Goal: Feedback & Contribution: Submit feedback/report problem

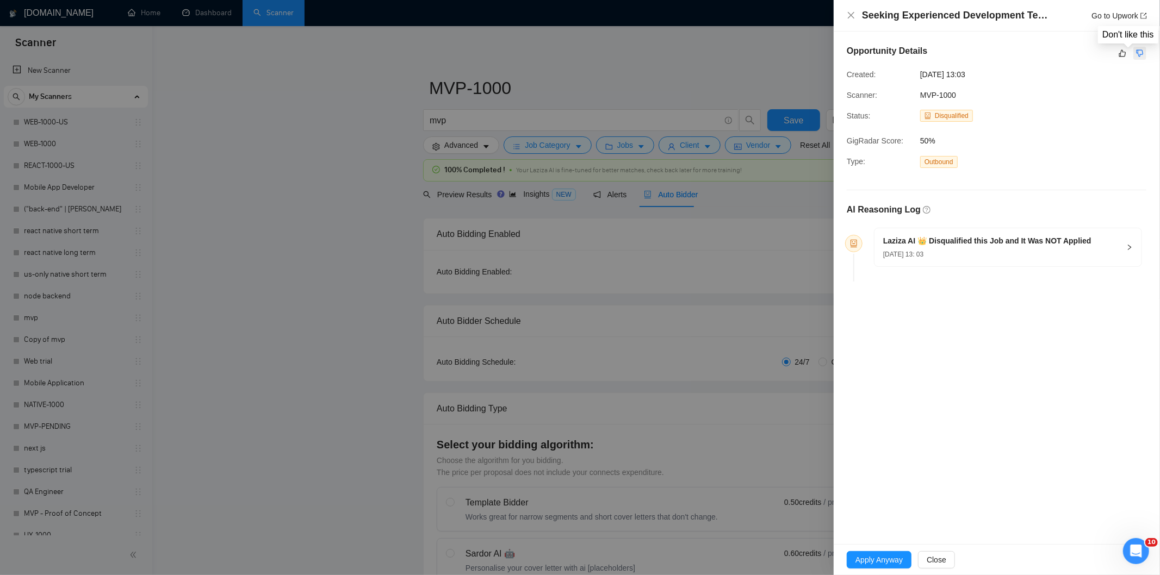
click at [1143, 53] on icon "dislike" at bounding box center [1140, 53] width 7 height 7
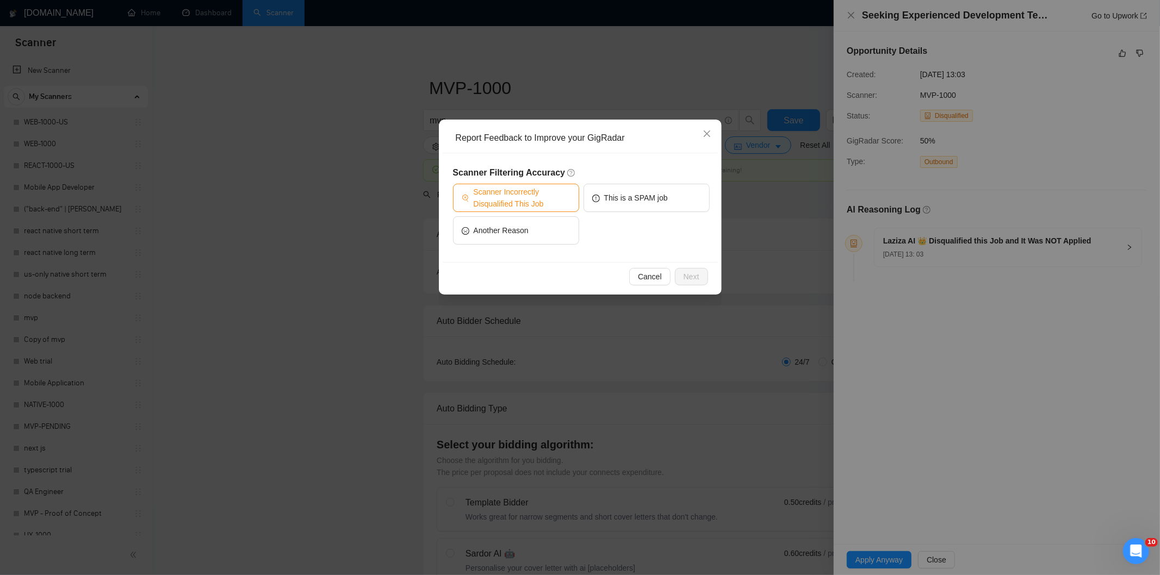
click at [533, 199] on span "Scanner Incorrectly Disqualified This Job" at bounding box center [522, 198] width 97 height 24
click at [692, 275] on span "Next" at bounding box center [692, 277] width 16 height 12
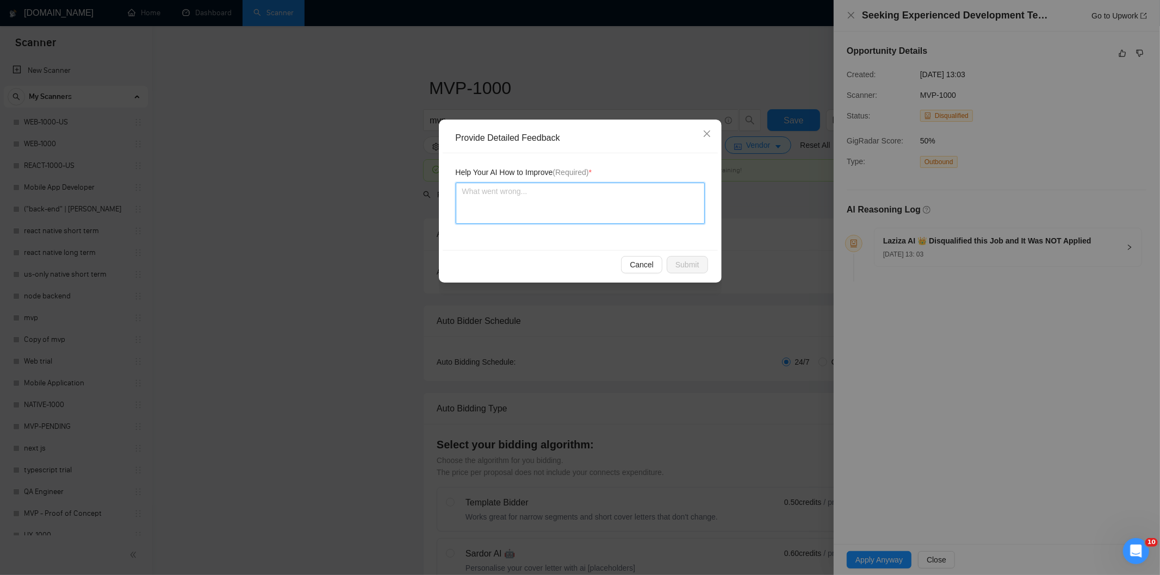
click at [541, 202] on textarea at bounding box center [580, 203] width 249 height 41
paste textarea "Good fit — the project is greenfield (no existing code), welcomes agencies, use…"
type textarea "Good fit — the project is greenfield (no existing code), welcomes agencies, use…"
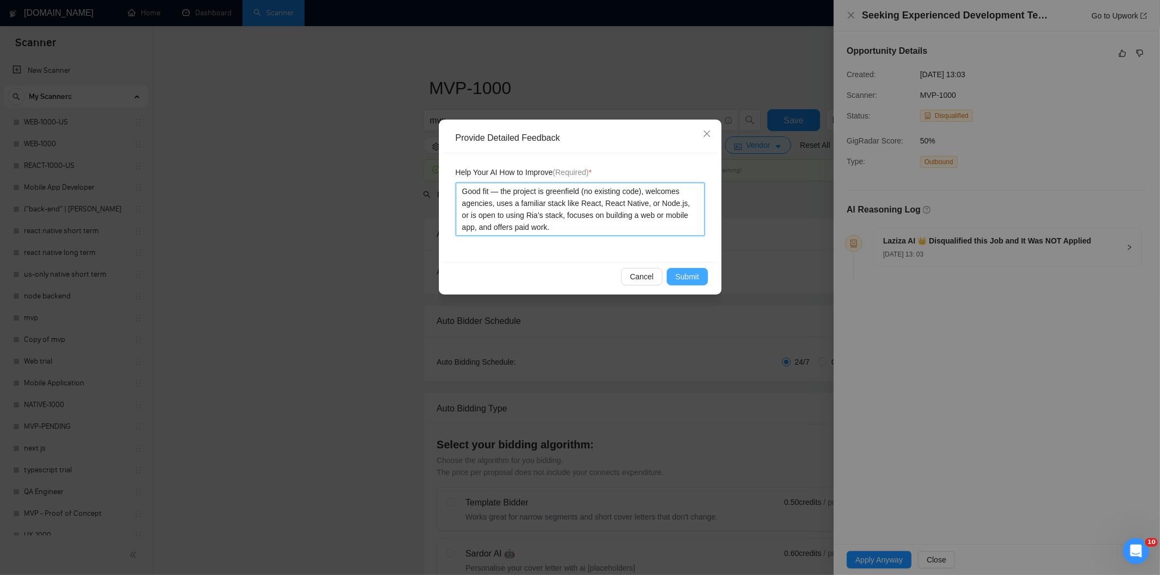
type textarea "Good fit — the project is greenfield (no existing code), welcomes agencies, use…"
click at [689, 280] on span "Submit" at bounding box center [687, 277] width 24 height 12
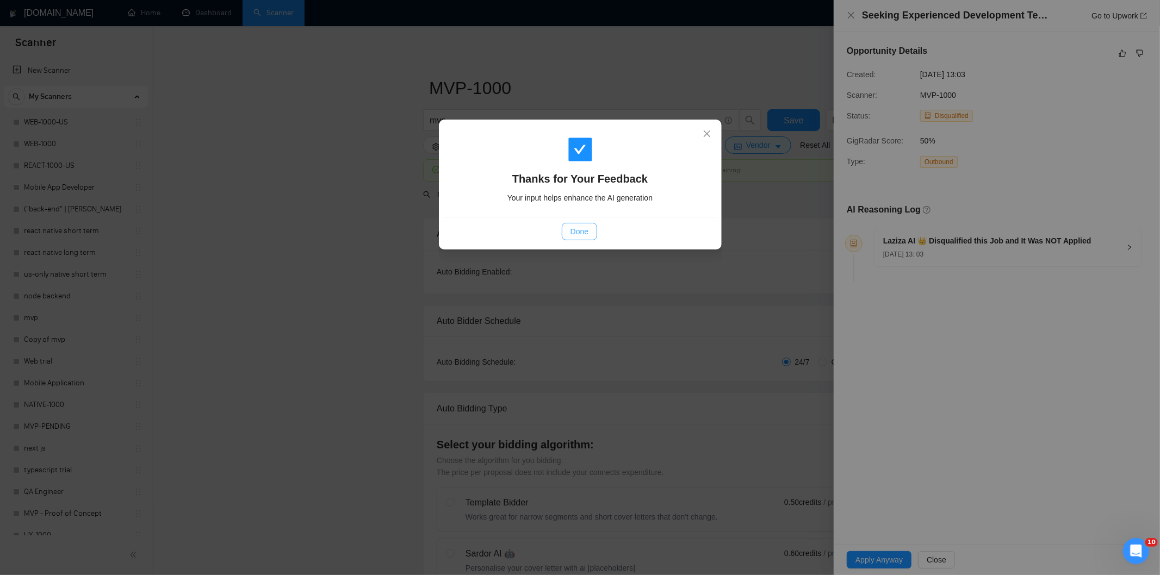
click at [574, 230] on span "Done" at bounding box center [580, 232] width 18 height 12
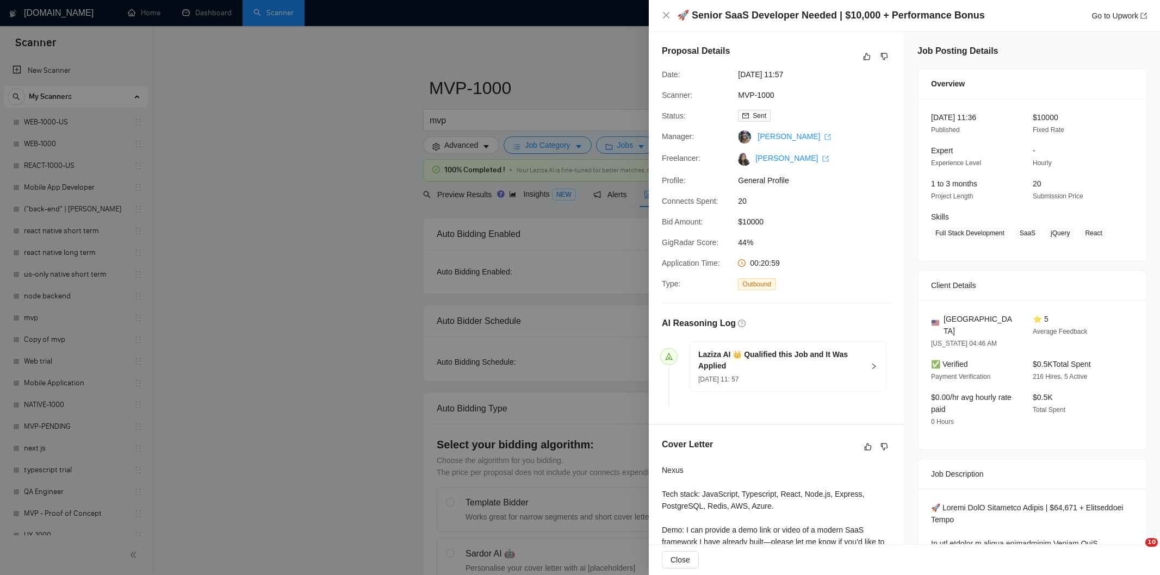
click at [882, 53] on icon "dislike" at bounding box center [884, 56] width 7 height 7
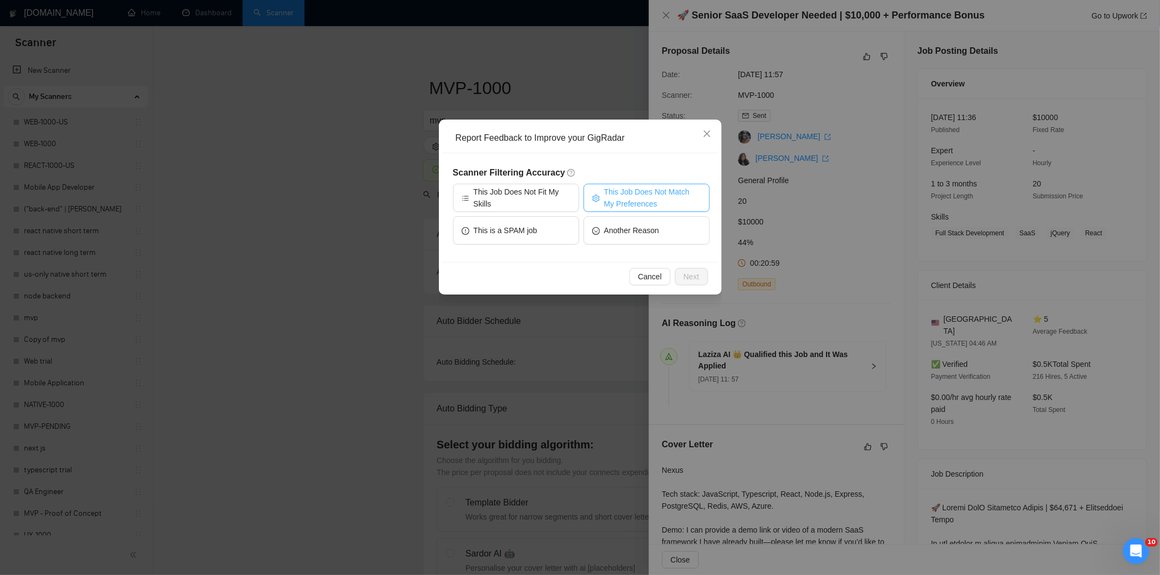
click at [632, 198] on span "This Job Does Not Match My Preferences" at bounding box center [652, 198] width 97 height 24
click at [680, 272] on button "Next" at bounding box center [691, 276] width 33 height 17
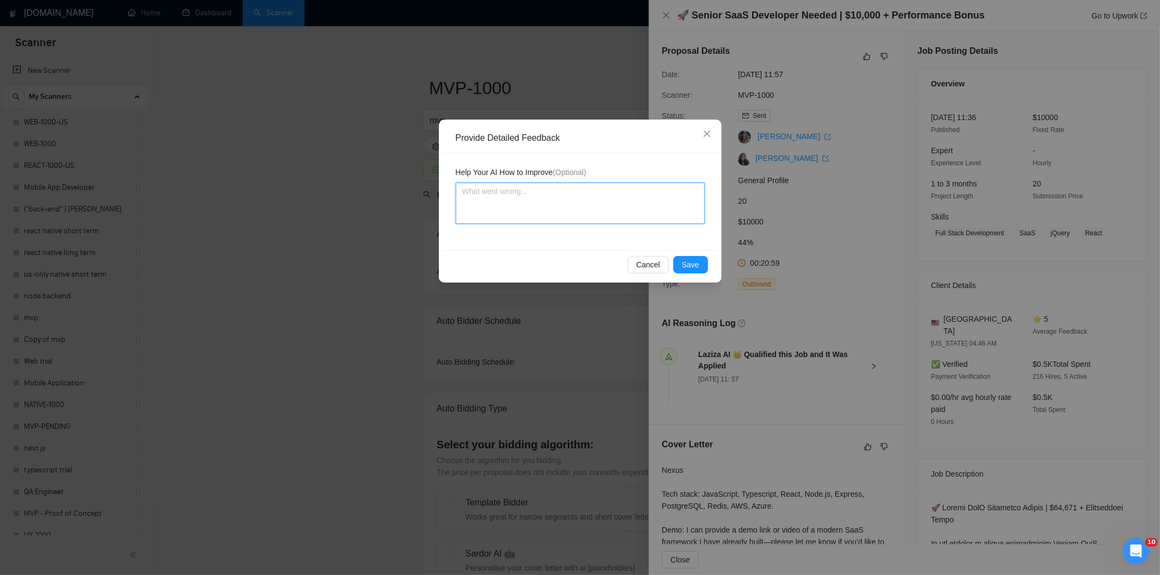
click at [643, 224] on textarea at bounding box center [580, 203] width 249 height 41
paste textarea "Not a fit — the job asks for unpaid work, offers equity, or has a small budget,…"
type textarea "Not a fit — the job asks for unpaid work, offers equity, or has a small budget,…"
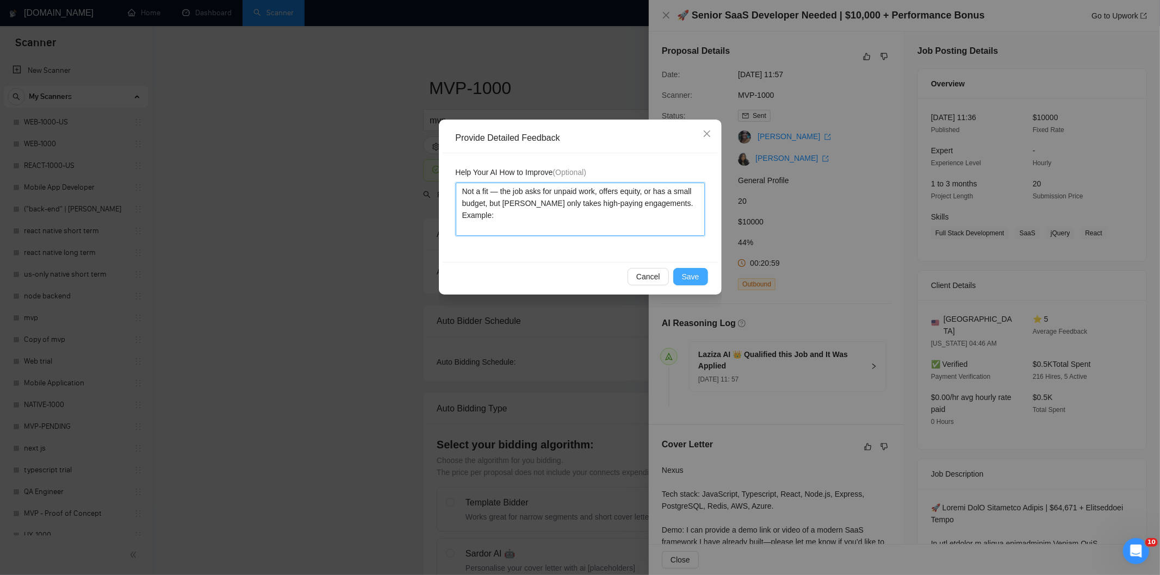
type textarea "Not a fit — the job asks for unpaid work, offers equity, or has a small budget,…"
click at [693, 278] on span "Save" at bounding box center [690, 277] width 17 height 12
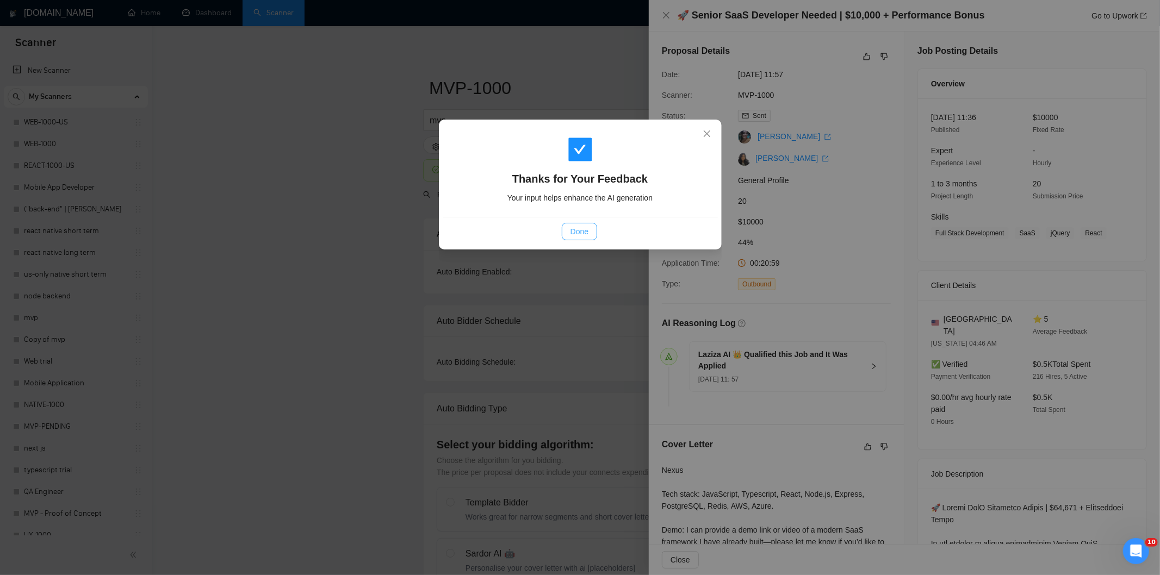
click at [587, 232] on span "Done" at bounding box center [580, 232] width 18 height 12
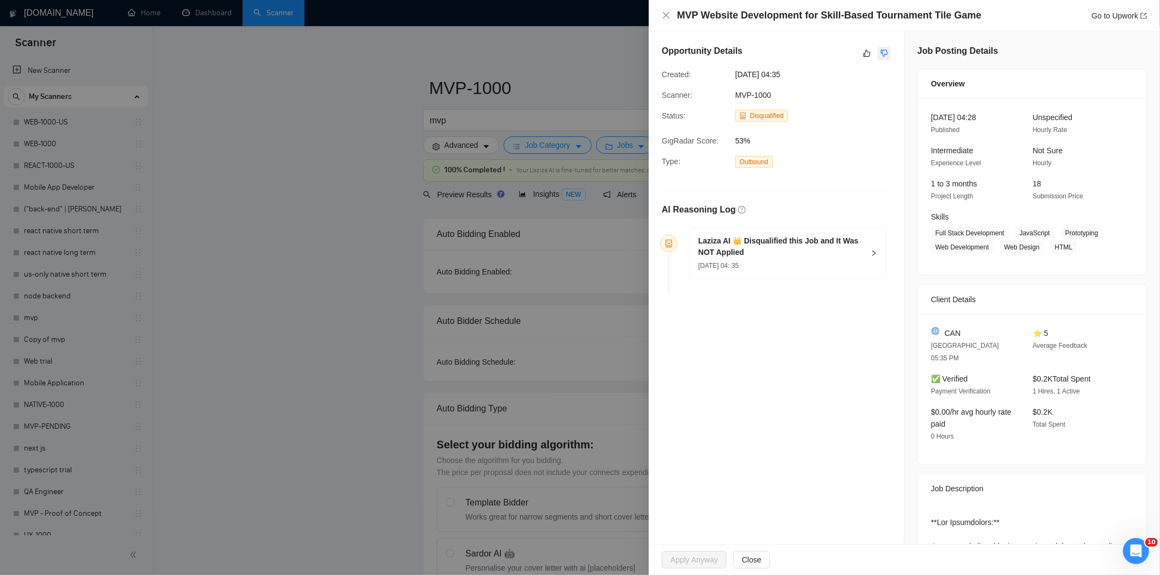
click at [881, 50] on icon "dislike" at bounding box center [884, 53] width 7 height 7
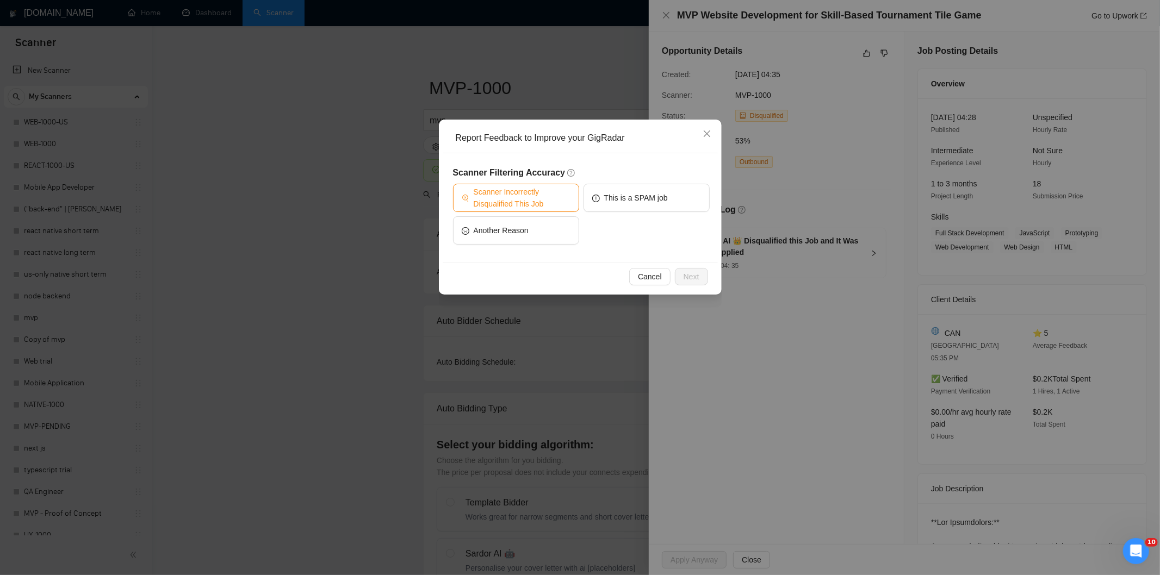
click at [512, 189] on span "Scanner Incorrectly Disqualified This Job" at bounding box center [522, 198] width 97 height 24
click at [691, 277] on span "Next" at bounding box center [692, 277] width 16 height 12
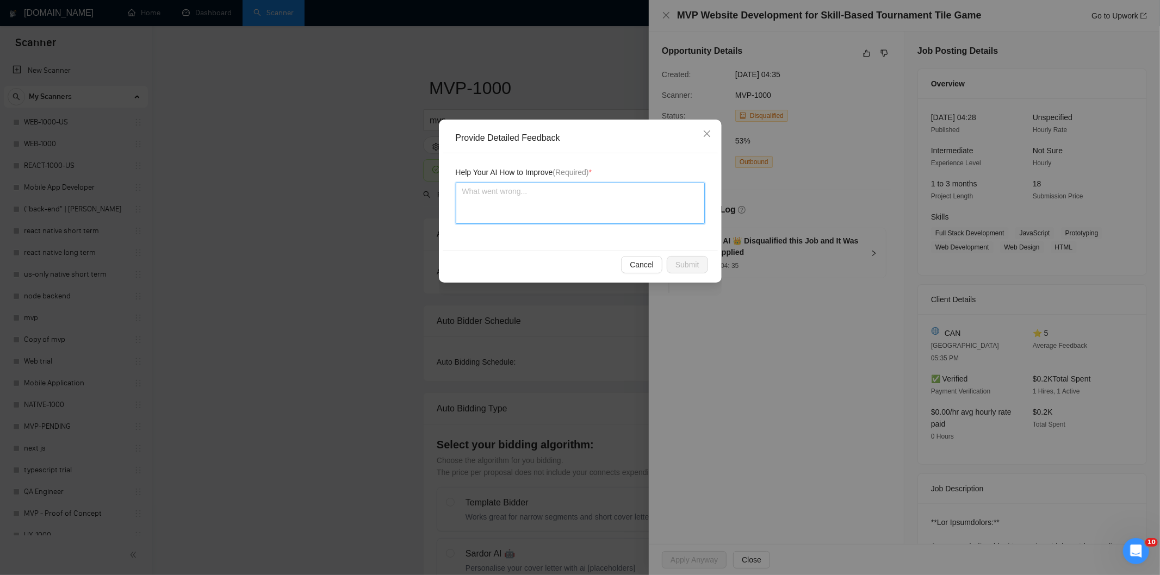
click at [542, 207] on textarea at bounding box center [580, 203] width 249 height 41
paste textarea "Good fit — the project is greenfield (no existing code), welcomes agencies, use…"
type textarea "Good fit — the project is greenfield (no existing code), welcomes agencies, use…"
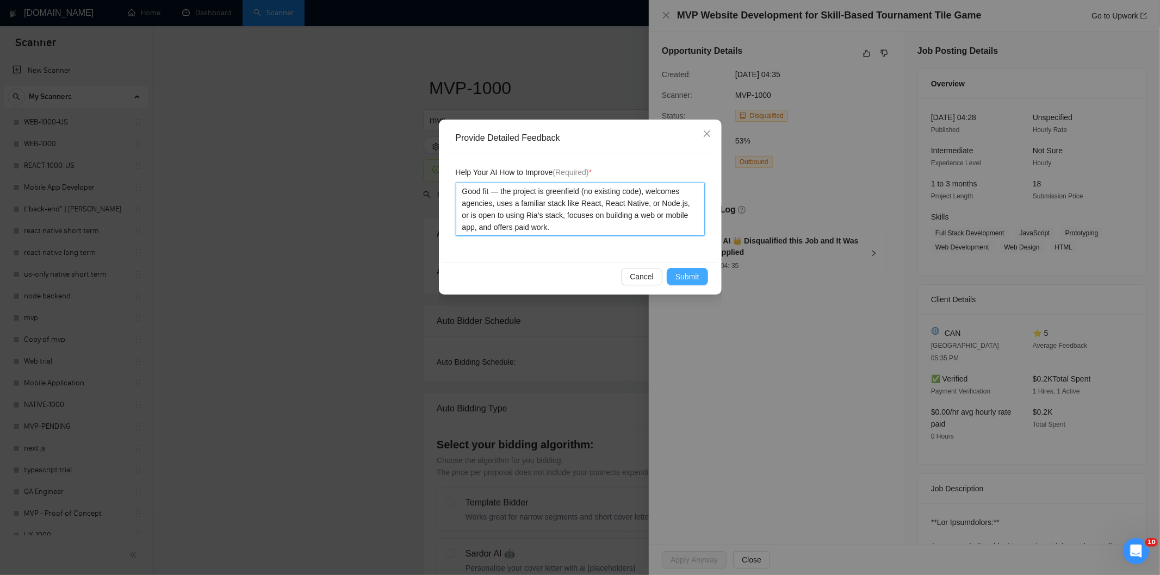
type textarea "Good fit — the project is greenfield (no existing code), welcomes agencies, use…"
click at [687, 278] on span "Submit" at bounding box center [687, 277] width 24 height 12
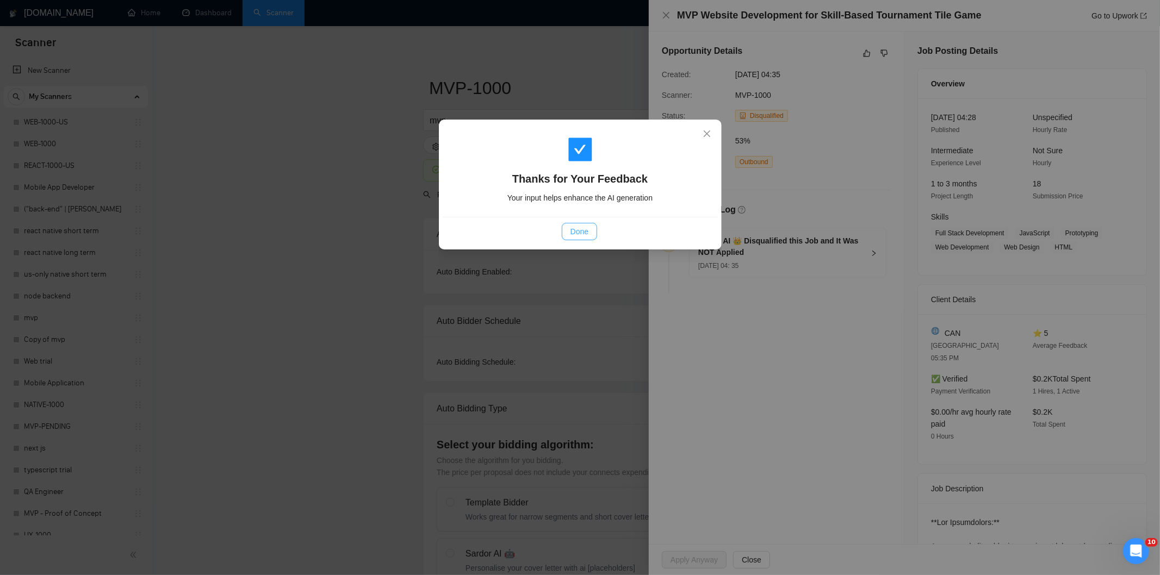
click at [570, 224] on div "Done" at bounding box center [580, 231] width 275 height 29
click at [578, 235] on span "Done" at bounding box center [580, 232] width 18 height 12
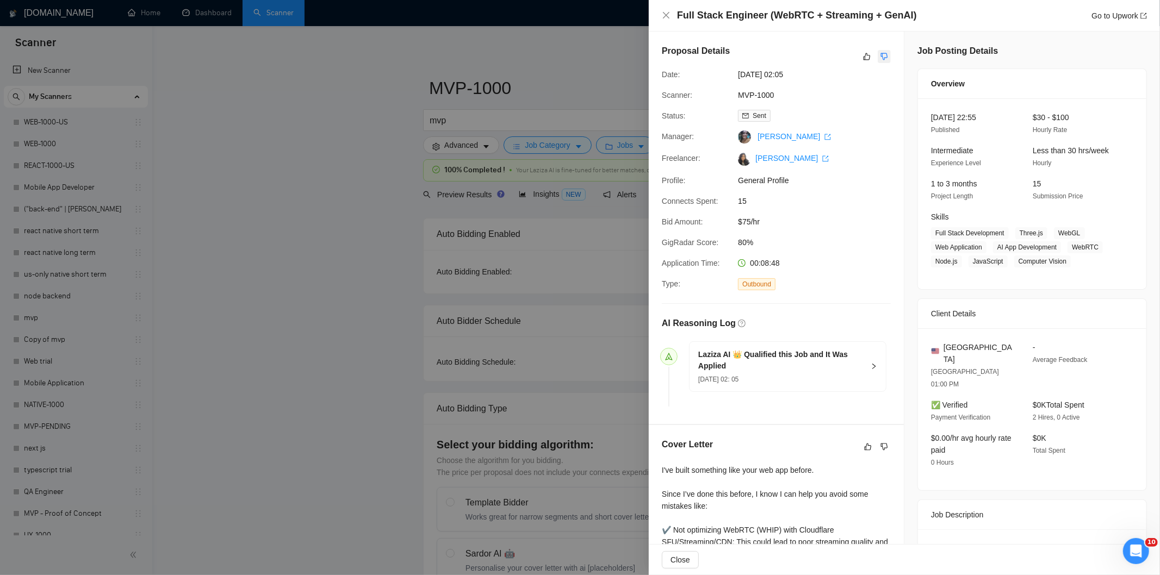
click at [882, 52] on icon "dislike" at bounding box center [884, 56] width 8 height 9
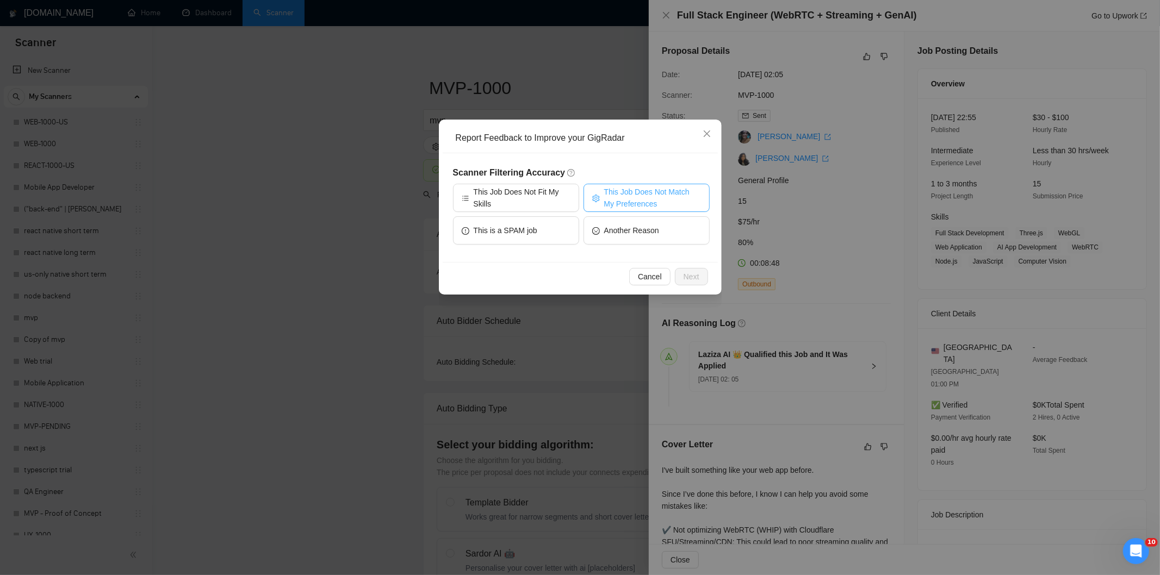
click at [678, 192] on span "This Job Does Not Match My Preferences" at bounding box center [652, 198] width 97 height 24
drag, startPoint x: 693, startPoint y: 279, endPoint x: 665, endPoint y: 226, distance: 60.1
click at [692, 278] on span "Next" at bounding box center [692, 277] width 16 height 12
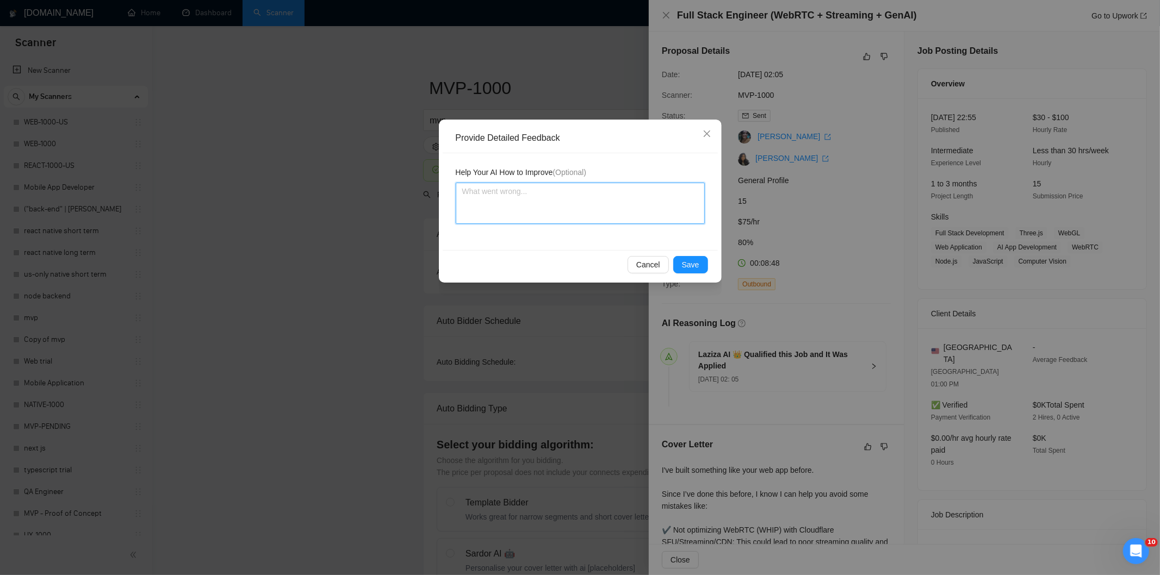
drag, startPoint x: 661, startPoint y: 216, endPoint x: 662, endPoint y: 209, distance: 6.6
click at [662, 210] on textarea at bounding box center [580, 203] width 249 height 41
paste textarea "Not a fit — the client prefers to hire a solo developer, but Ria is an agency. …"
type textarea "Not a fit — the client prefers to hire a solo developer, but Ria is an agency. …"
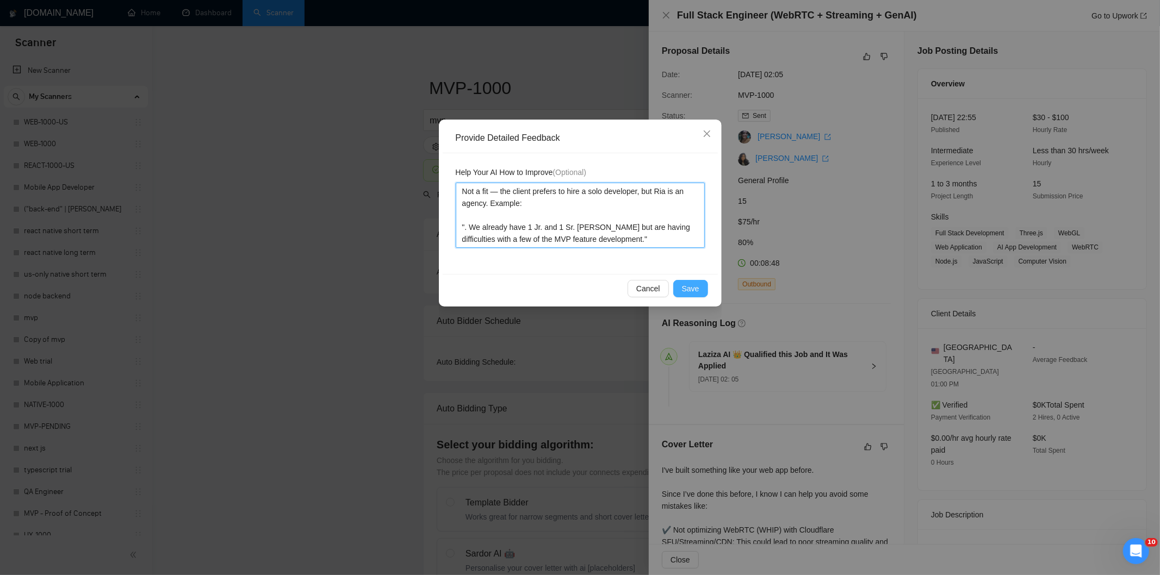
type textarea "Not a fit — the client prefers to hire a solo developer, but Ria is an agency. …"
click at [697, 289] on span "Save" at bounding box center [690, 289] width 17 height 12
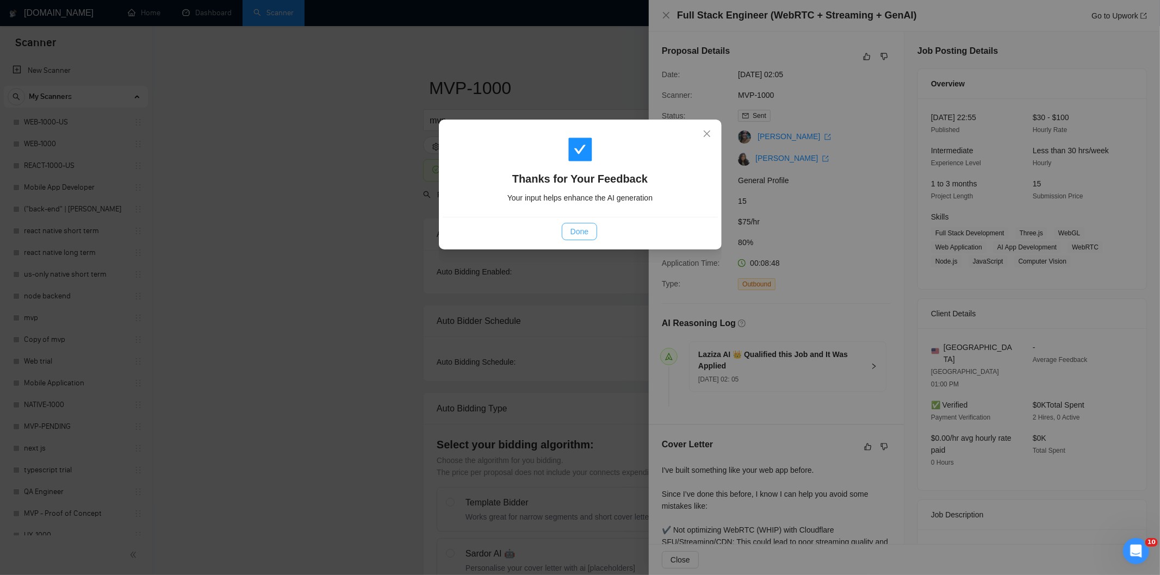
click at [593, 231] on button "Done" at bounding box center [579, 231] width 35 height 17
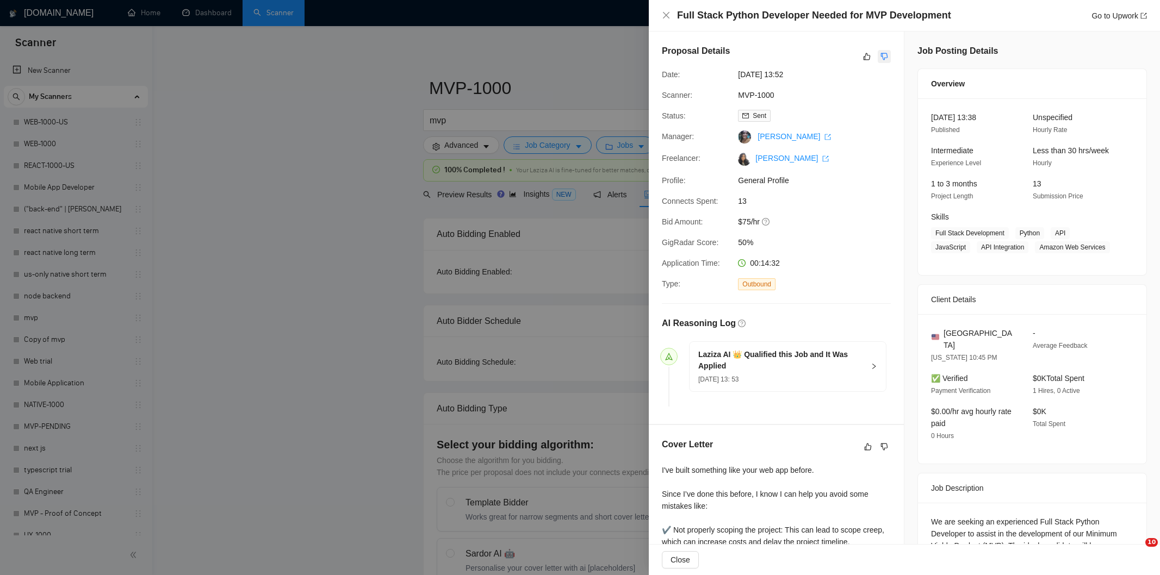
click at [881, 59] on icon "dislike" at bounding box center [884, 56] width 7 height 7
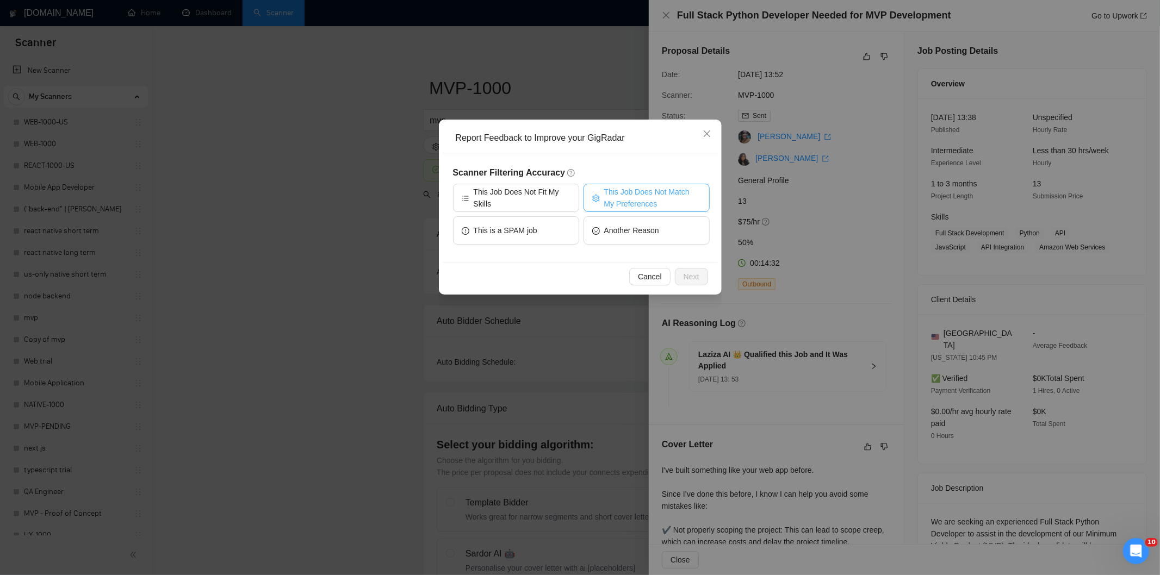
click at [640, 188] on span "This Job Does Not Match My Preferences" at bounding box center [652, 198] width 97 height 24
drag, startPoint x: 692, startPoint y: 275, endPoint x: 667, endPoint y: 256, distance: 31.9
click at [692, 275] on span "Next" at bounding box center [692, 277] width 16 height 12
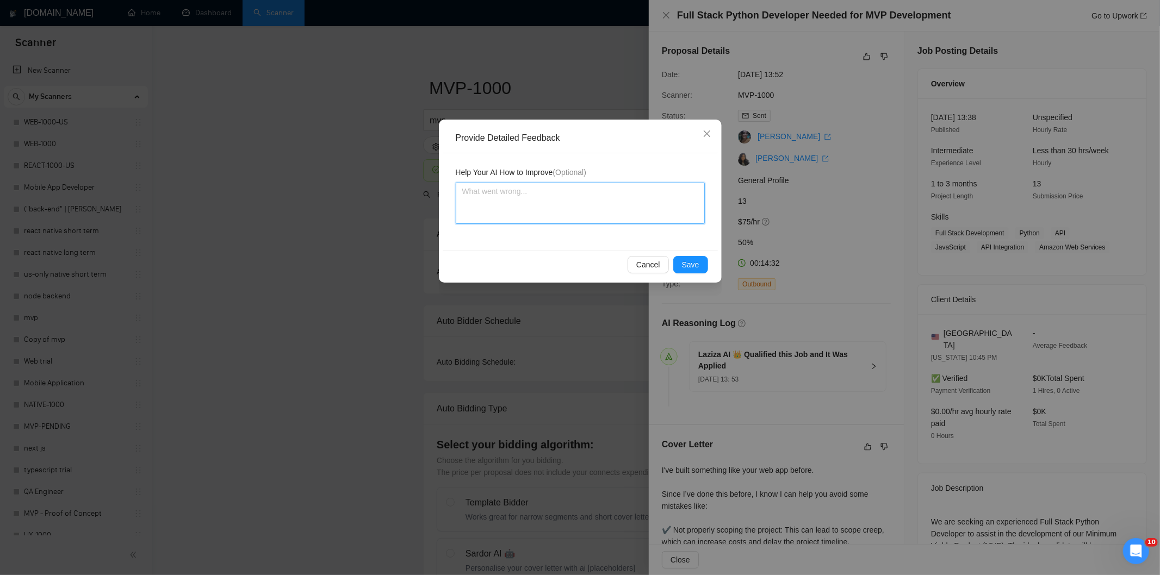
click at [623, 209] on textarea at bounding box center [580, 203] width 249 height 41
paste textarea "Not a fit — the stack mentioned isn't one Ria uses. She uses React, React Nativ…"
type textarea "Not a fit — the stack mentioned isn't one Ria uses. She uses React, React Nativ…"
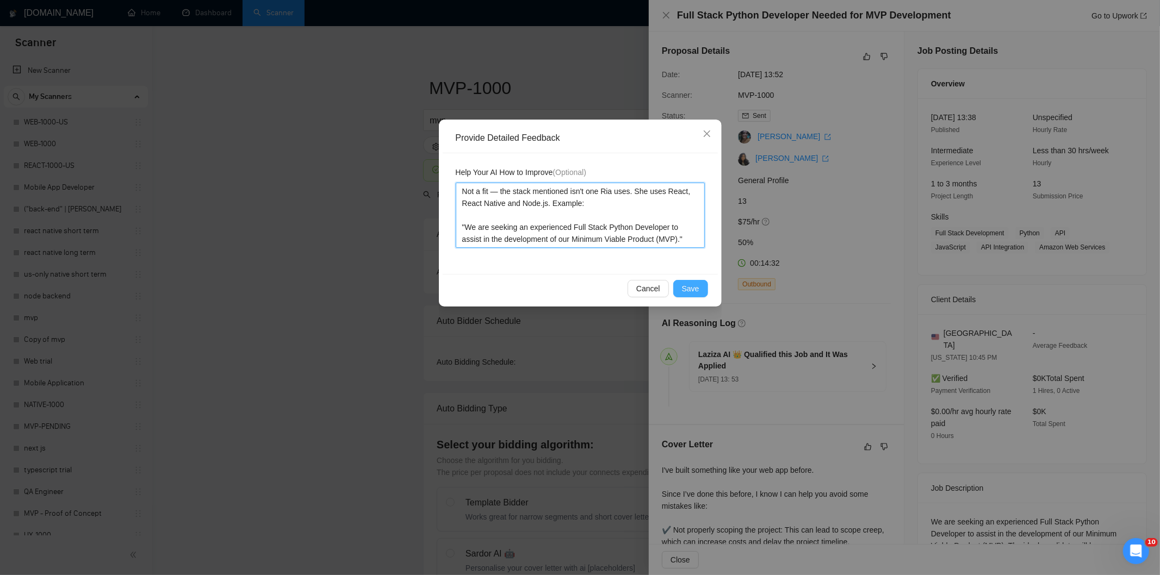
type textarea "Not a fit — the stack mentioned isn't one Ria uses. She uses React, React Nativ…"
click at [691, 283] on span "Save" at bounding box center [690, 289] width 17 height 12
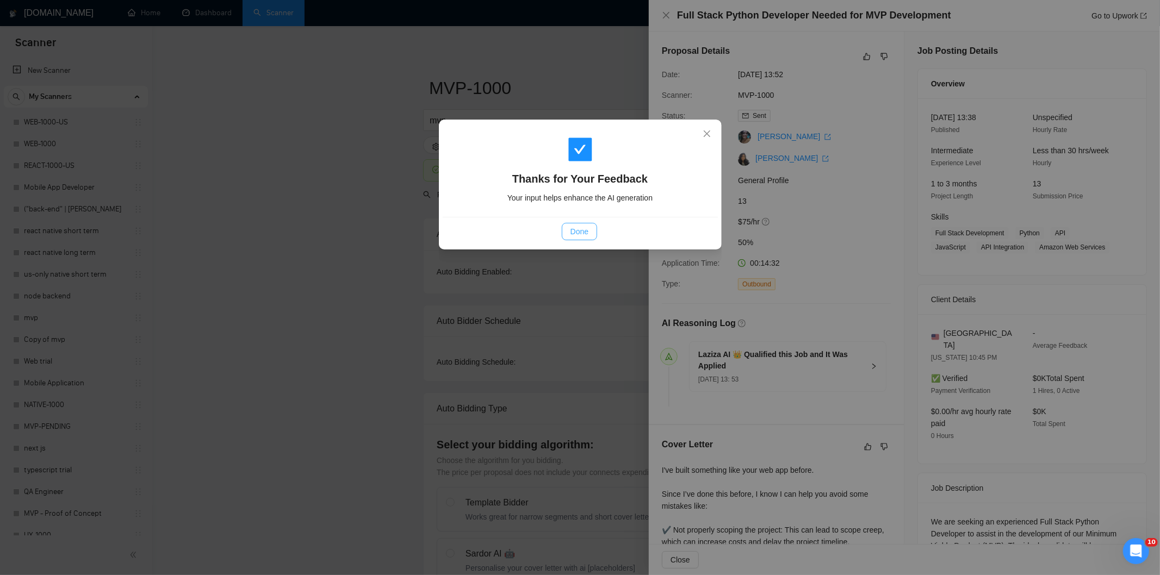
click at [586, 232] on span "Done" at bounding box center [580, 232] width 18 height 12
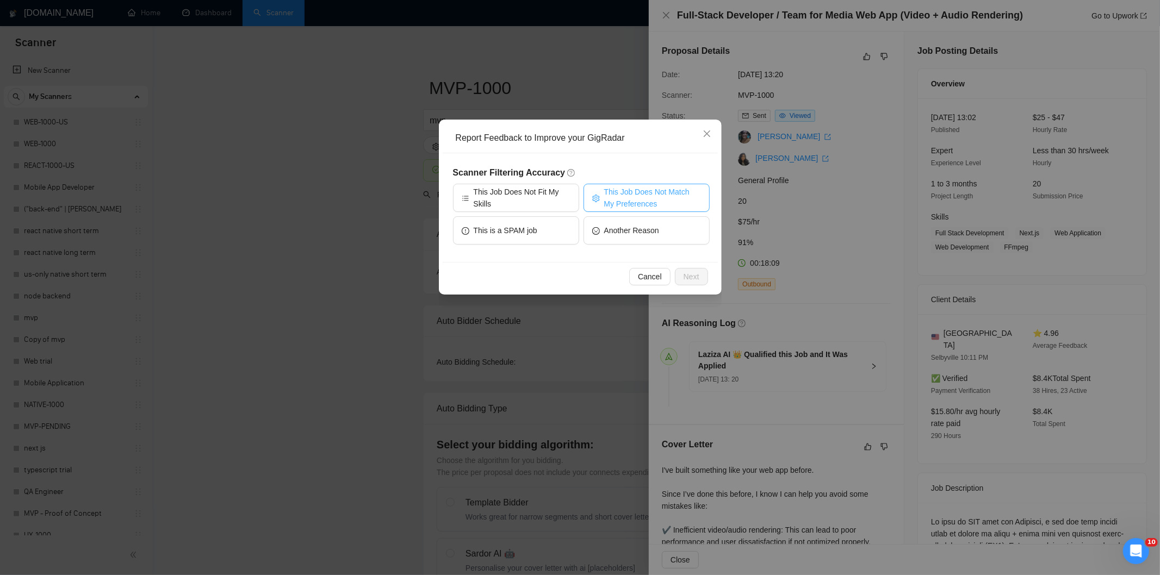
click at [618, 199] on span "This Job Does Not Match My Preferences" at bounding box center [652, 198] width 97 height 24
click at [687, 272] on span "Next" at bounding box center [692, 277] width 16 height 12
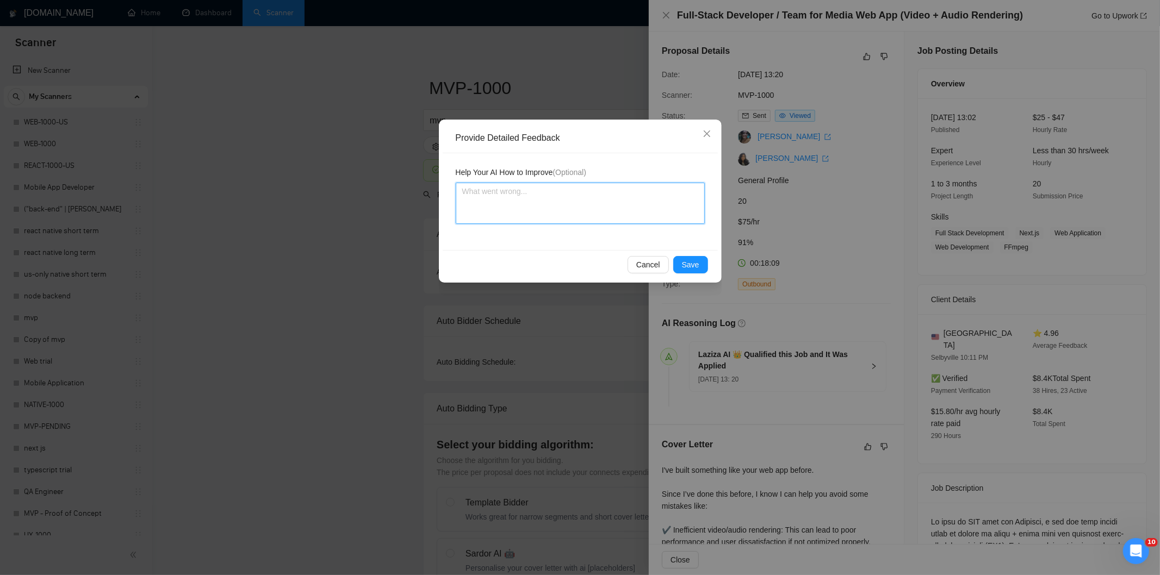
click at [632, 208] on textarea at bounding box center [580, 203] width 249 height 41
paste textarea "Not a fit — the description suggests an existing codebase, but Ria only works o…"
type textarea "Not a fit — the description suggests an existing codebase, but Ria only works o…"
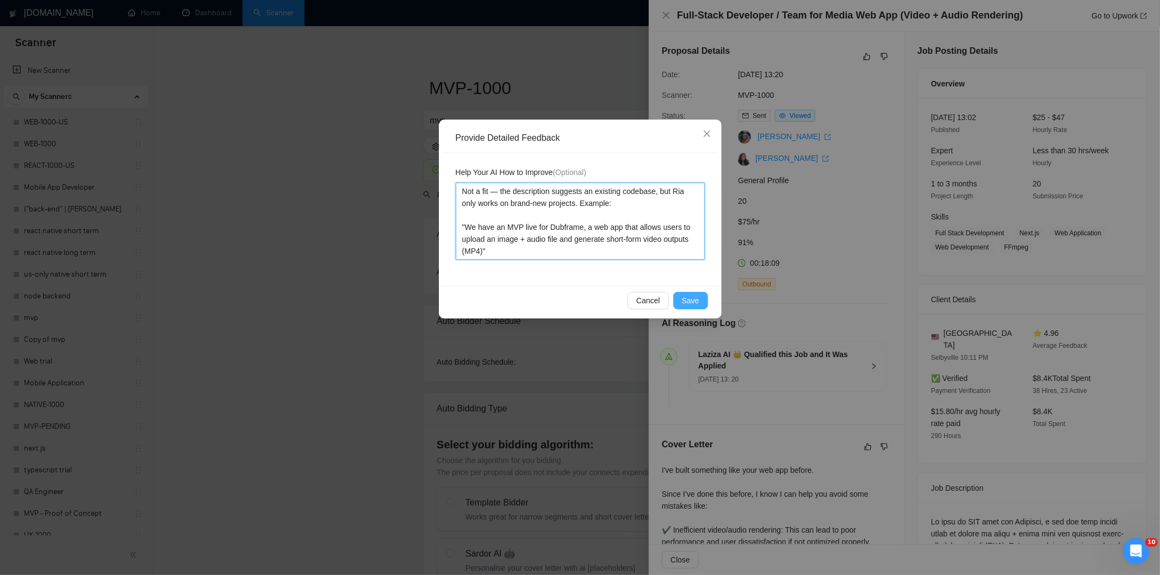
type textarea "Not a fit — the description suggests an existing codebase, but Ria only works o…"
click at [698, 301] on span "Save" at bounding box center [690, 301] width 17 height 12
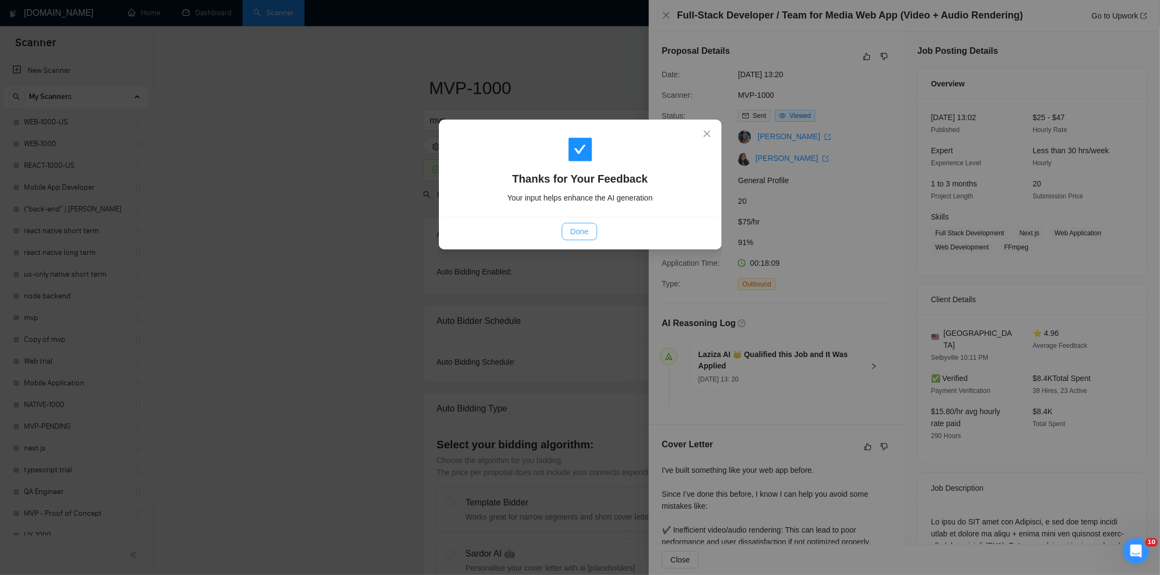
click at [581, 227] on span "Done" at bounding box center [580, 232] width 18 height 12
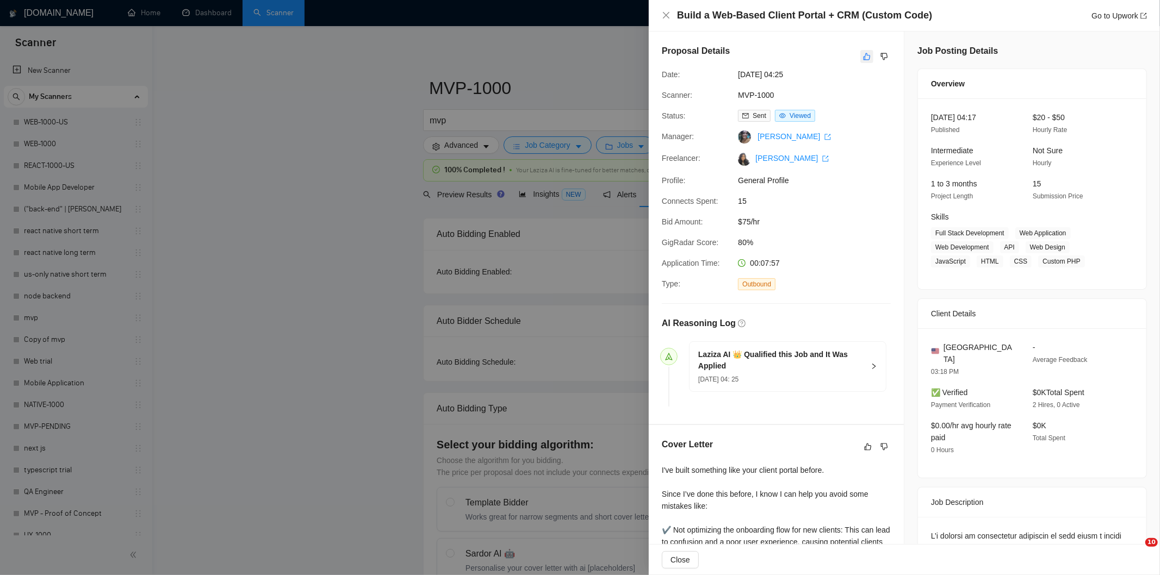
click at [863, 55] on icon "like" at bounding box center [867, 56] width 8 height 9
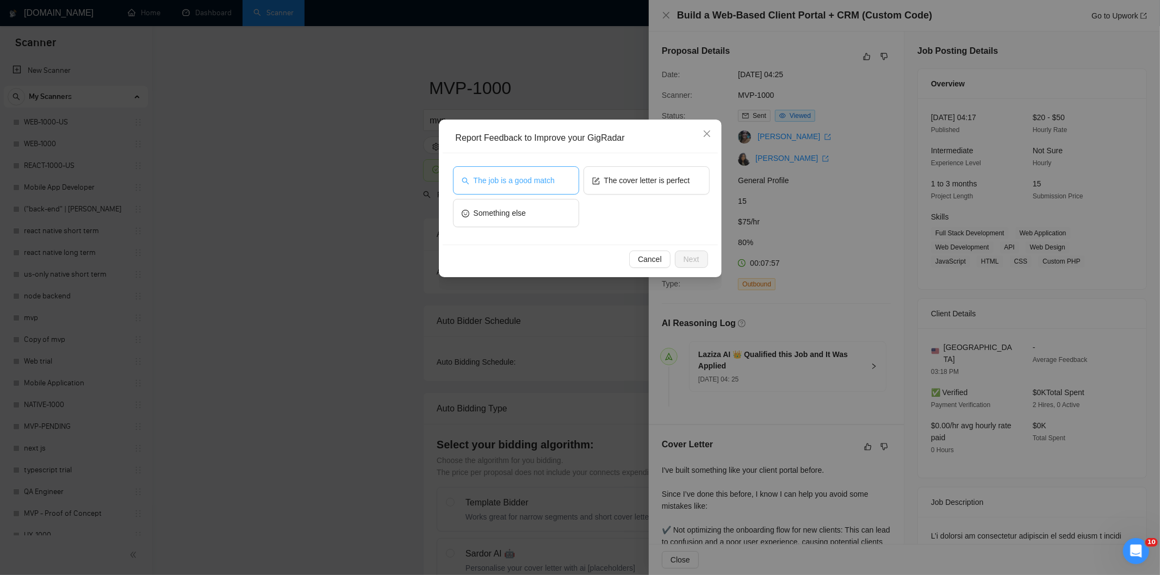
click at [522, 176] on span "The job is a good match" at bounding box center [514, 181] width 81 height 12
click at [693, 262] on span "Next" at bounding box center [692, 259] width 16 height 12
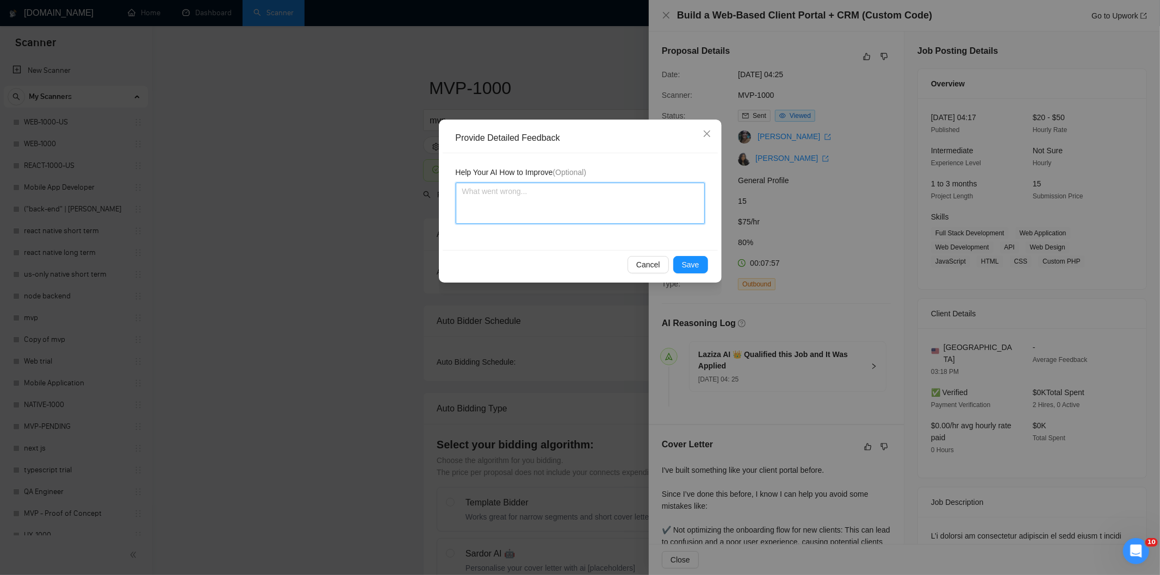
click at [632, 208] on textarea at bounding box center [580, 203] width 249 height 41
paste textarea "Good fit — the project is greenfield (no existing code), welcomes agencies, use…"
type textarea "Good fit — the project is greenfield (no existing code), welcomes agencies, use…"
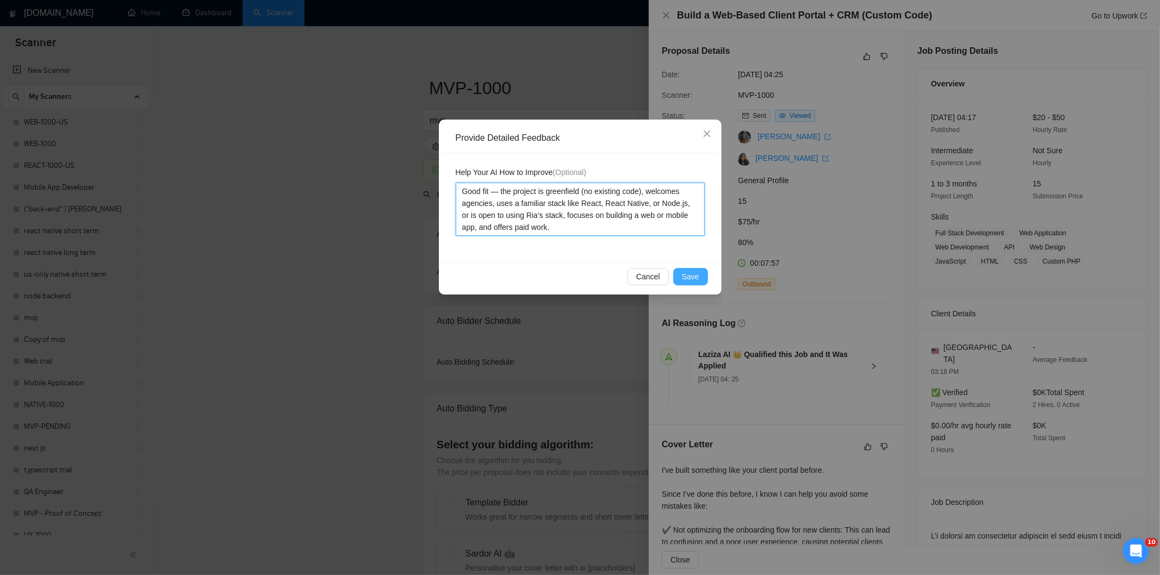
type textarea "Good fit — the project is greenfield (no existing code), welcomes agencies, use…"
click at [686, 276] on span "Save" at bounding box center [690, 277] width 17 height 12
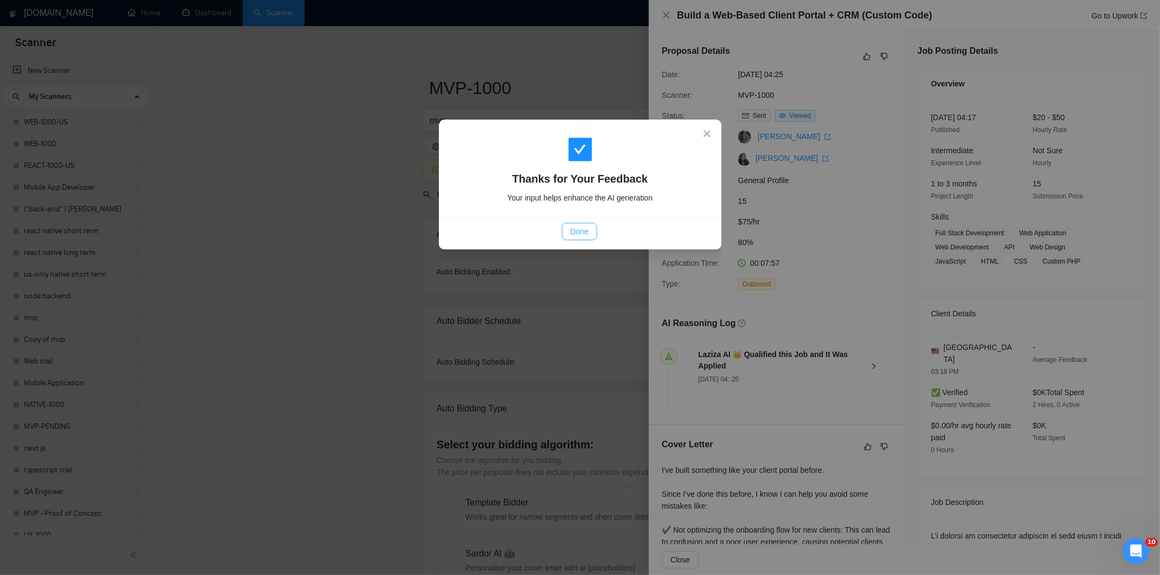
click at [585, 227] on span "Done" at bounding box center [580, 232] width 18 height 12
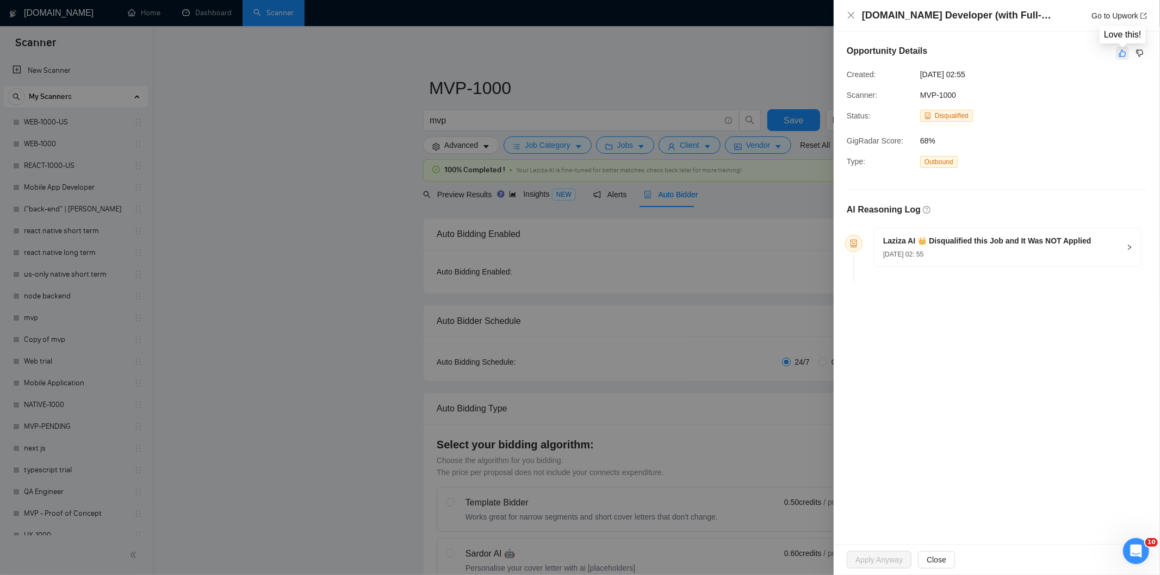
click at [1123, 51] on icon "like" at bounding box center [1123, 53] width 8 height 9
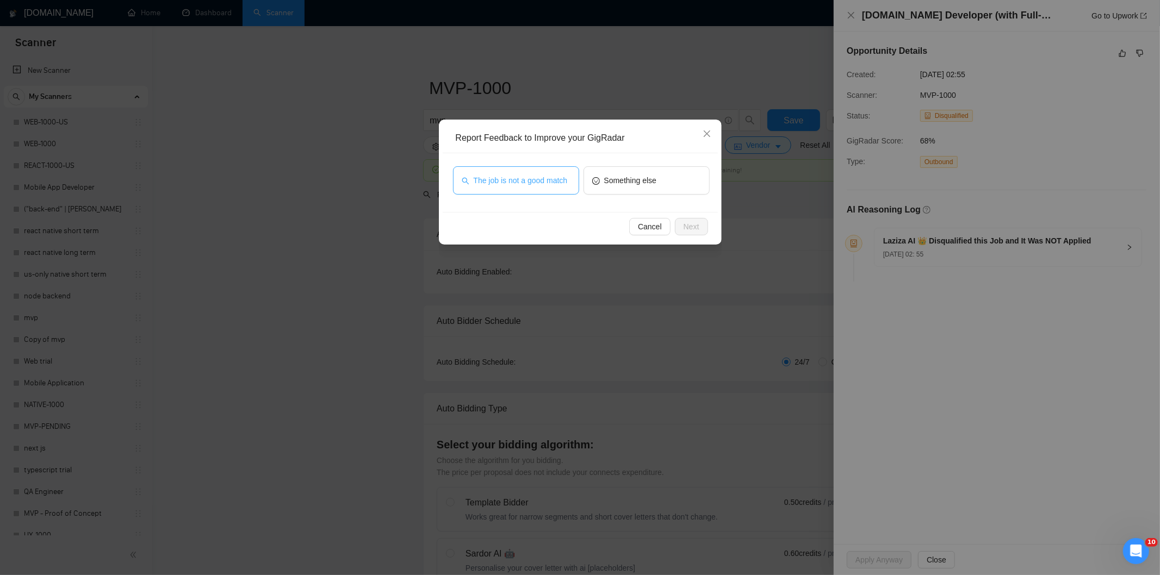
click at [543, 188] on button "The job is not a good match" at bounding box center [516, 180] width 126 height 28
click at [700, 230] on button "Next" at bounding box center [691, 226] width 33 height 17
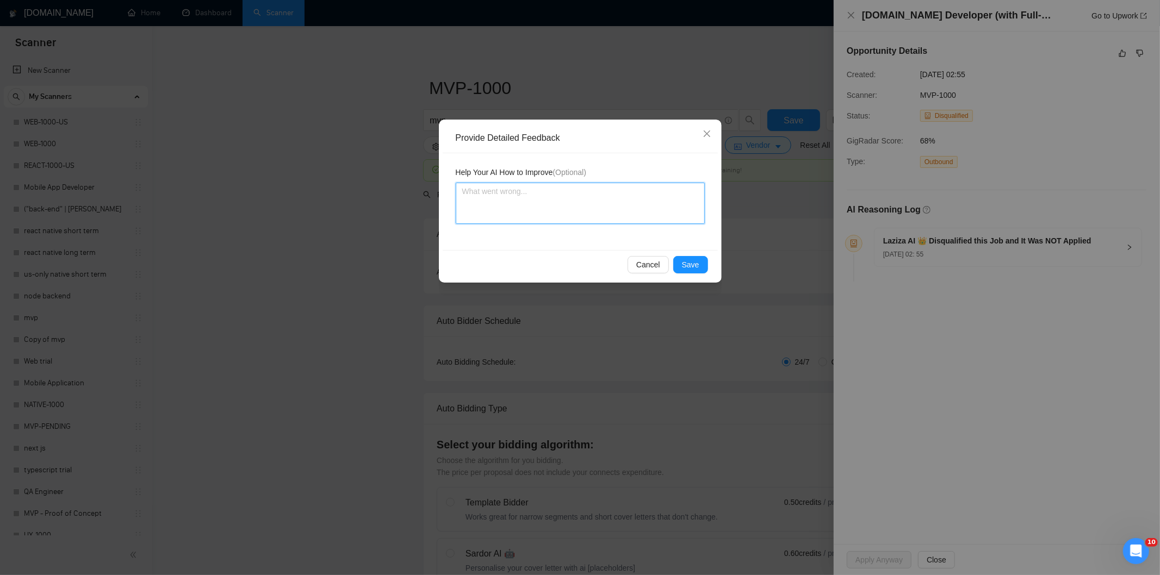
click at [638, 196] on textarea at bounding box center [580, 203] width 249 height 41
paste textarea "Not a fit — this project has been disqualified for other reasons. Example: "The…"
type textarea "Not a fit — this project has been disqualified for other reasons. Example: "The…"
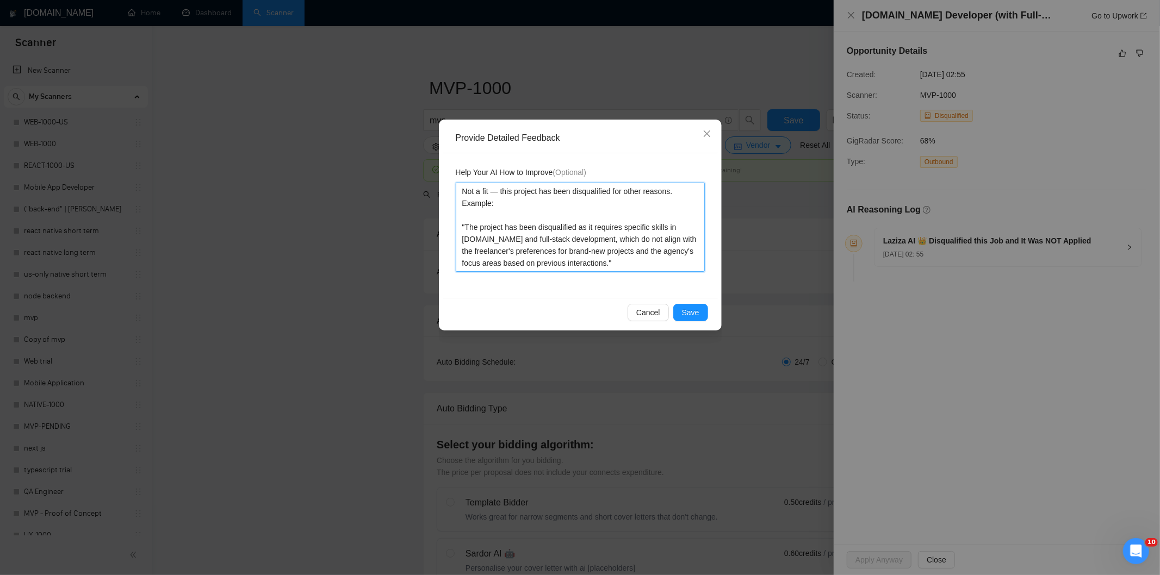
type textarea "Not a fit — this project has been disqualified for other reasons. Example: "The…"
click at [695, 311] on span "Save" at bounding box center [690, 313] width 17 height 12
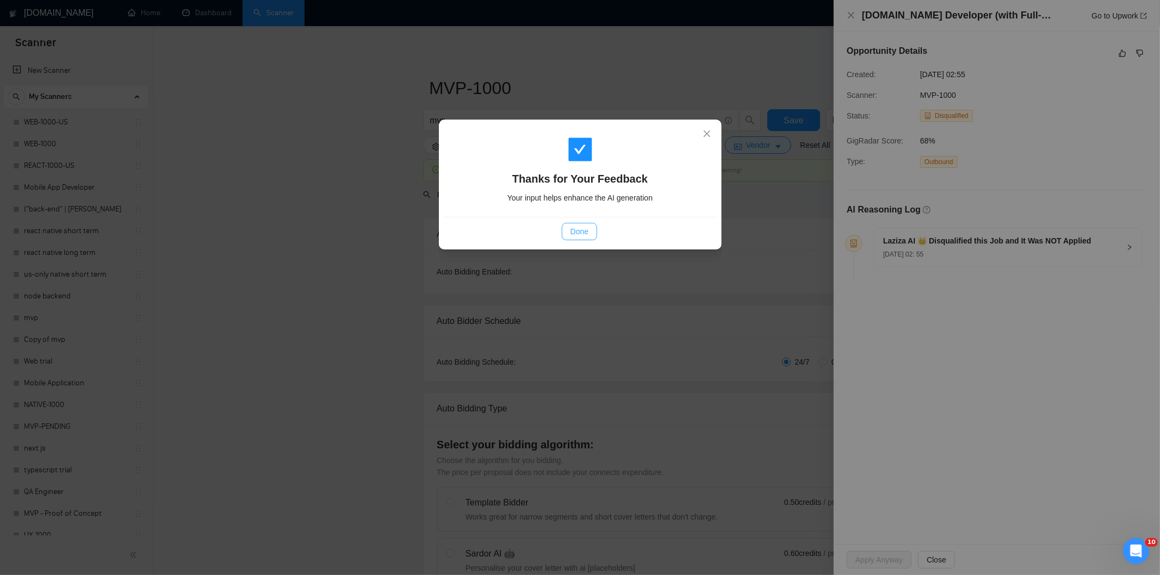
click at [580, 231] on span "Done" at bounding box center [580, 232] width 18 height 12
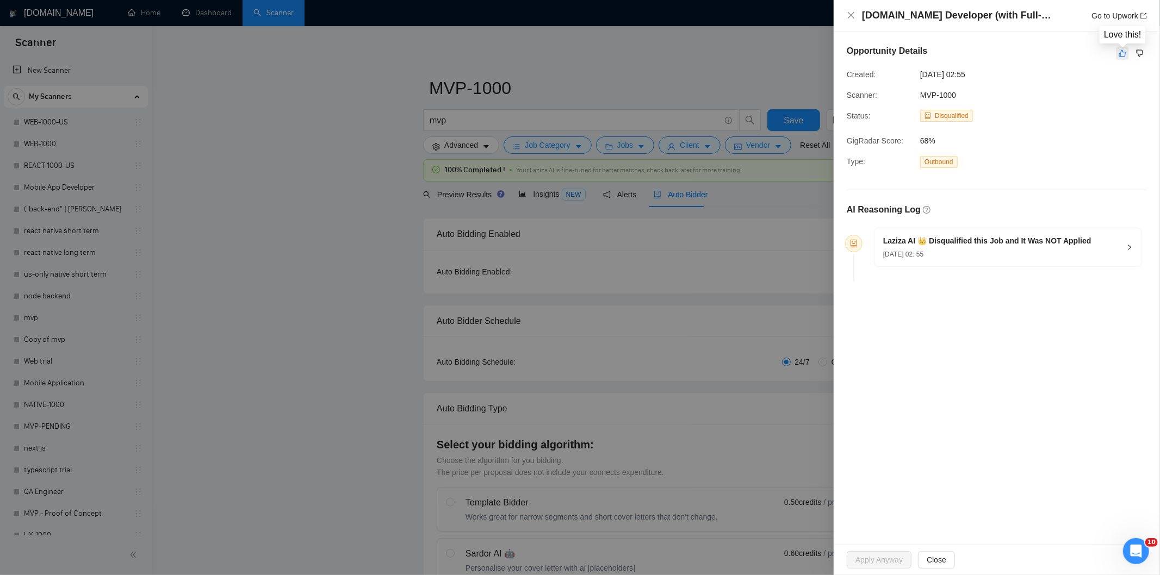
click at [1122, 55] on icon "like" at bounding box center [1123, 53] width 8 height 9
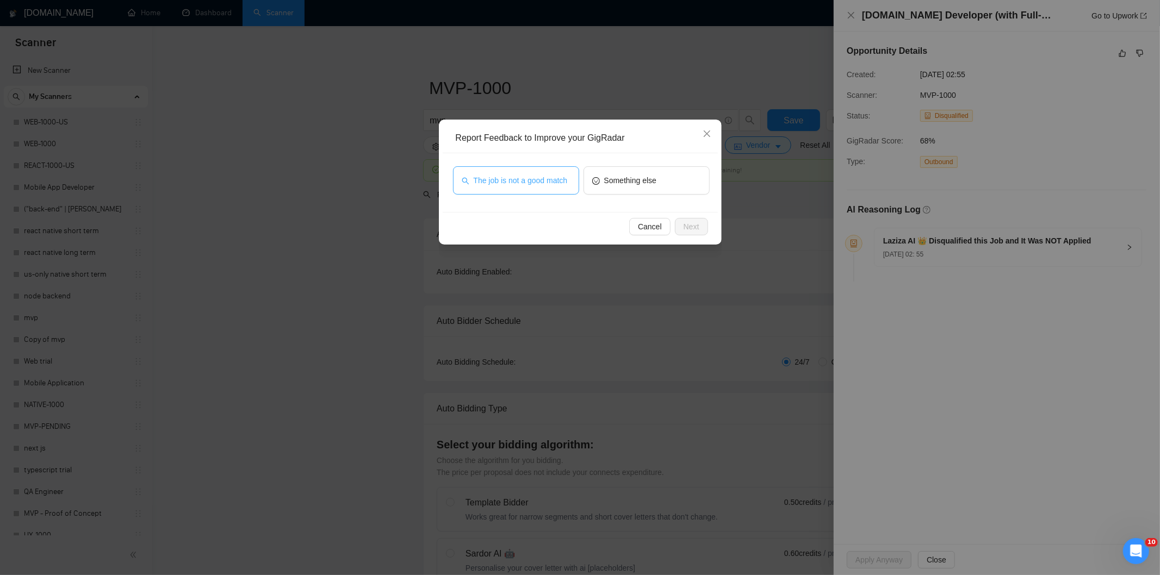
click at [540, 188] on button "The job is not a good match" at bounding box center [516, 180] width 126 height 28
click at [691, 227] on span "Next" at bounding box center [692, 227] width 16 height 12
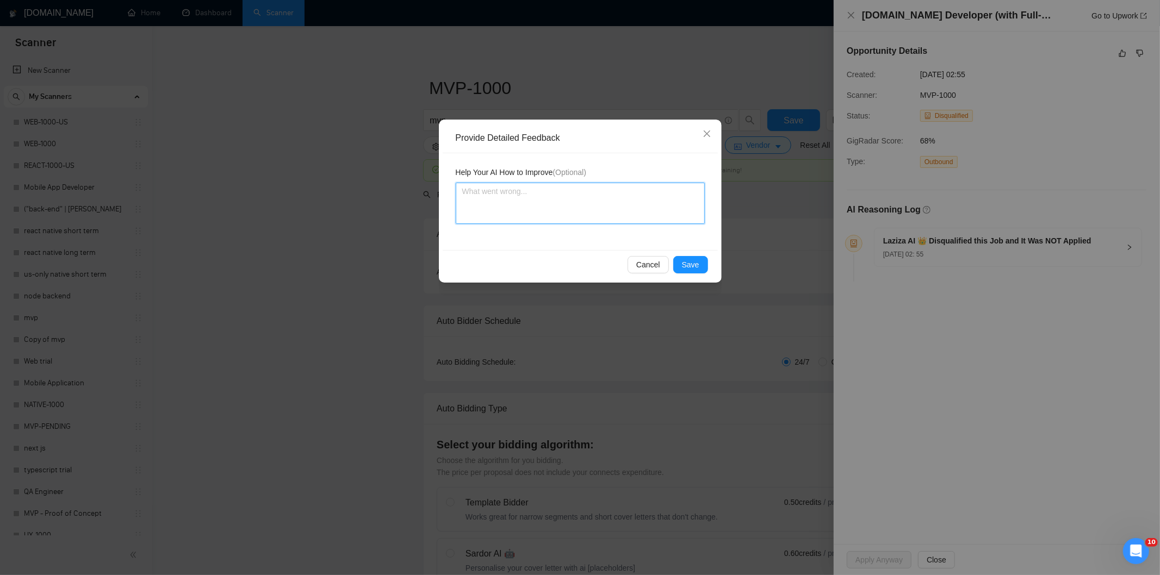
drag, startPoint x: 586, startPoint y: 209, endPoint x: 593, endPoint y: 210, distance: 6.7
click at [587, 209] on textarea at bounding box center [580, 203] width 249 height 41
click at [695, 268] on span "Save" at bounding box center [690, 265] width 17 height 12
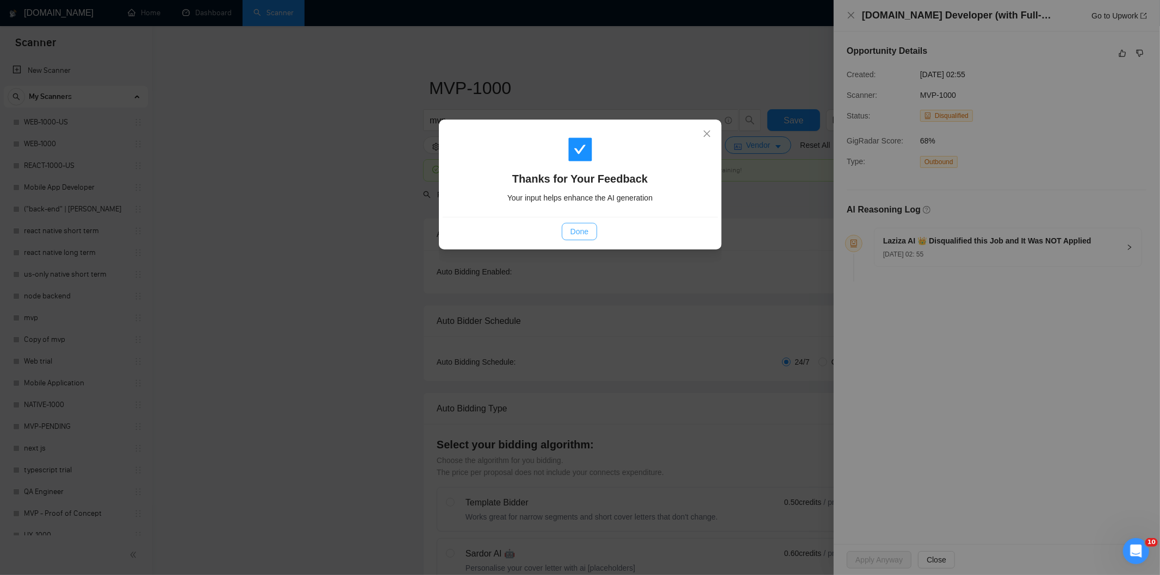
click at [582, 225] on button "Done" at bounding box center [579, 231] width 35 height 17
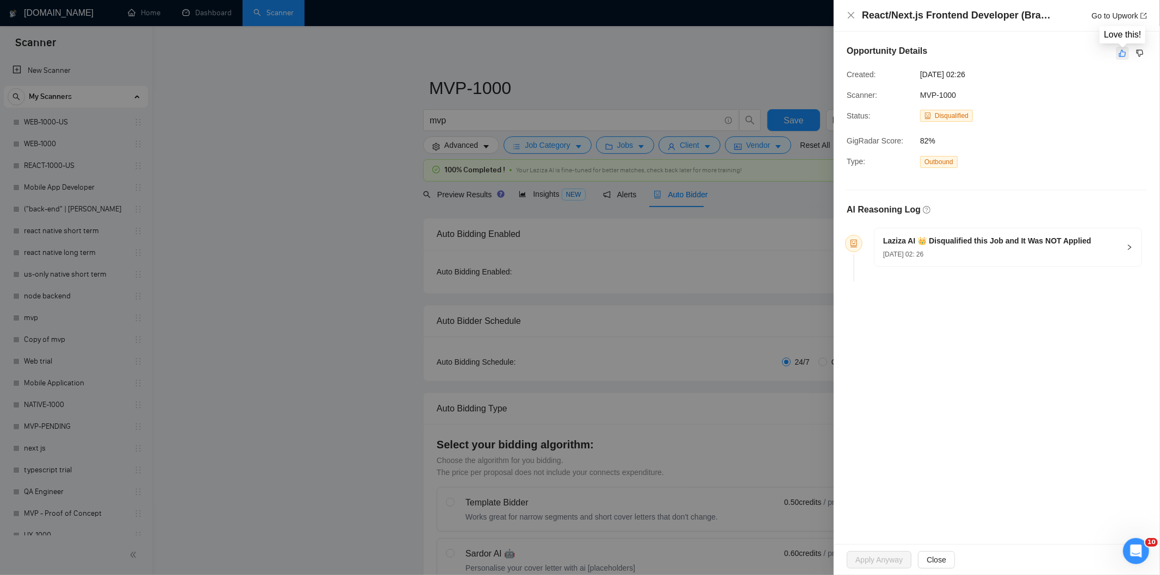
click at [1121, 53] on icon "like" at bounding box center [1122, 53] width 7 height 7
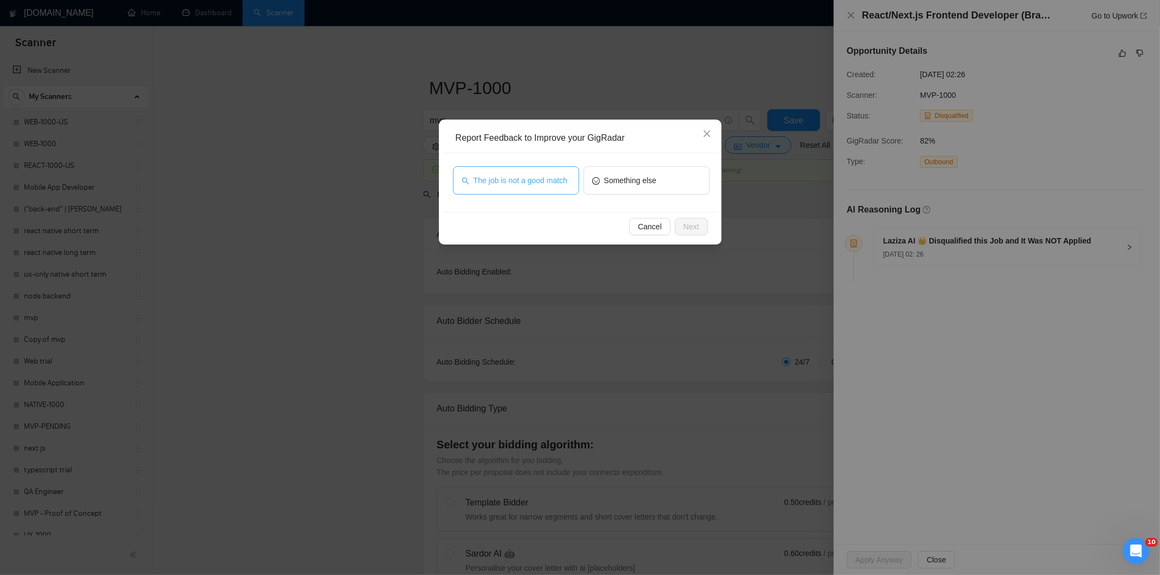
click at [553, 179] on span "The job is not a good match" at bounding box center [521, 181] width 94 height 12
click at [692, 224] on span "Next" at bounding box center [692, 227] width 16 height 12
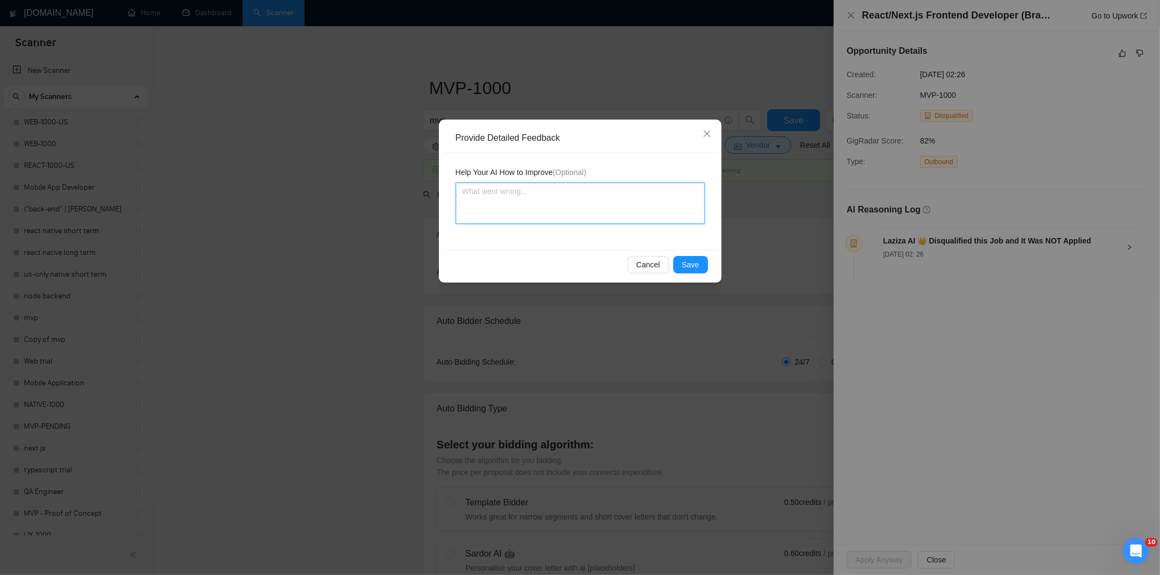
click at [551, 188] on textarea at bounding box center [580, 203] width 249 height 41
paste textarea "Not a fit — this project has been disqualified for other reasons. Example: "The…"
type textarea "Not a fit — this project has been disqualified for other reasons. Example: "The…"
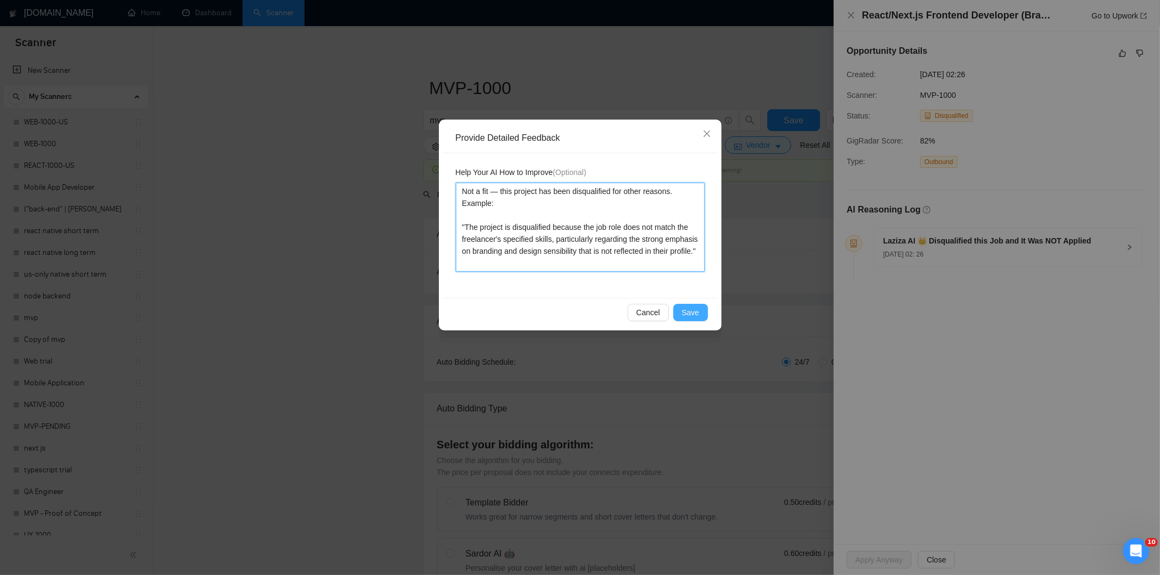
type textarea "Not a fit — this project has been disqualified for other reasons. Example: "The…"
click at [690, 312] on span "Save" at bounding box center [690, 313] width 17 height 12
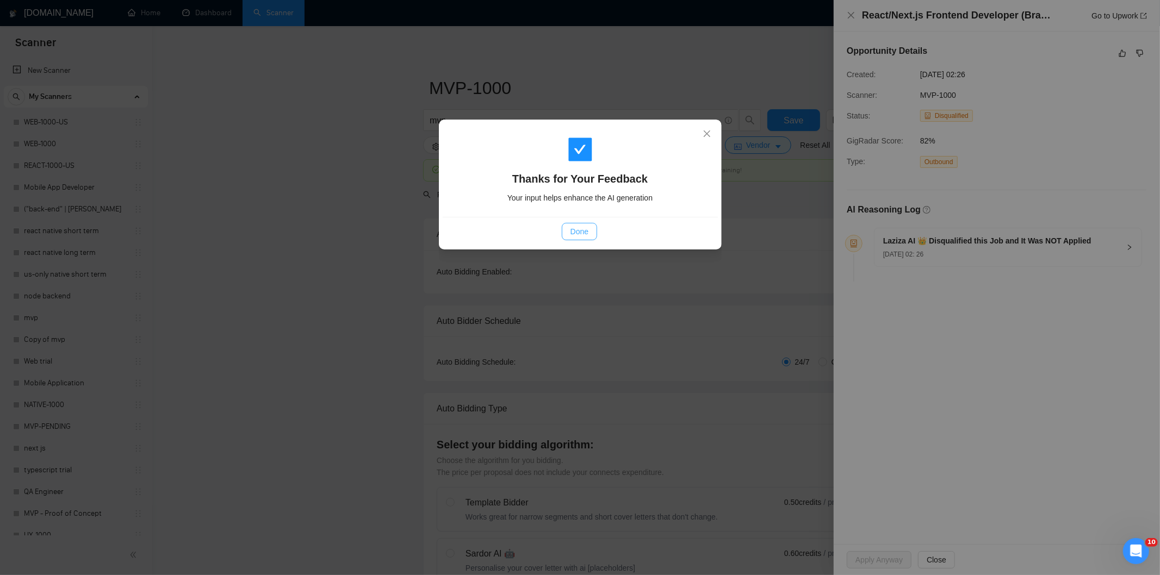
click at [575, 231] on span "Done" at bounding box center [580, 232] width 18 height 12
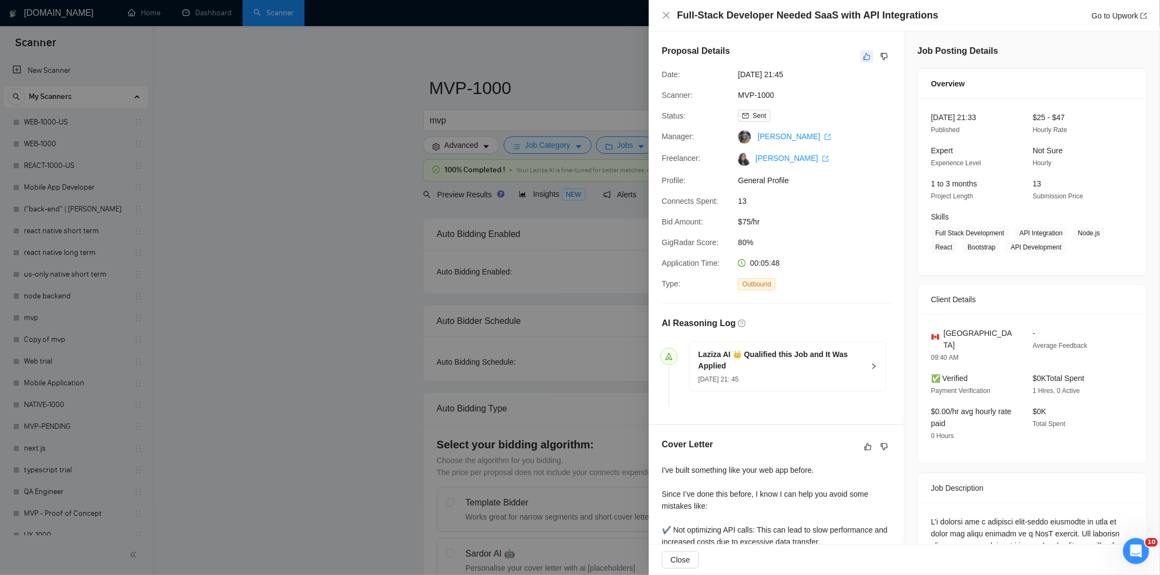
click at [860, 59] on button "button" at bounding box center [866, 56] width 13 height 13
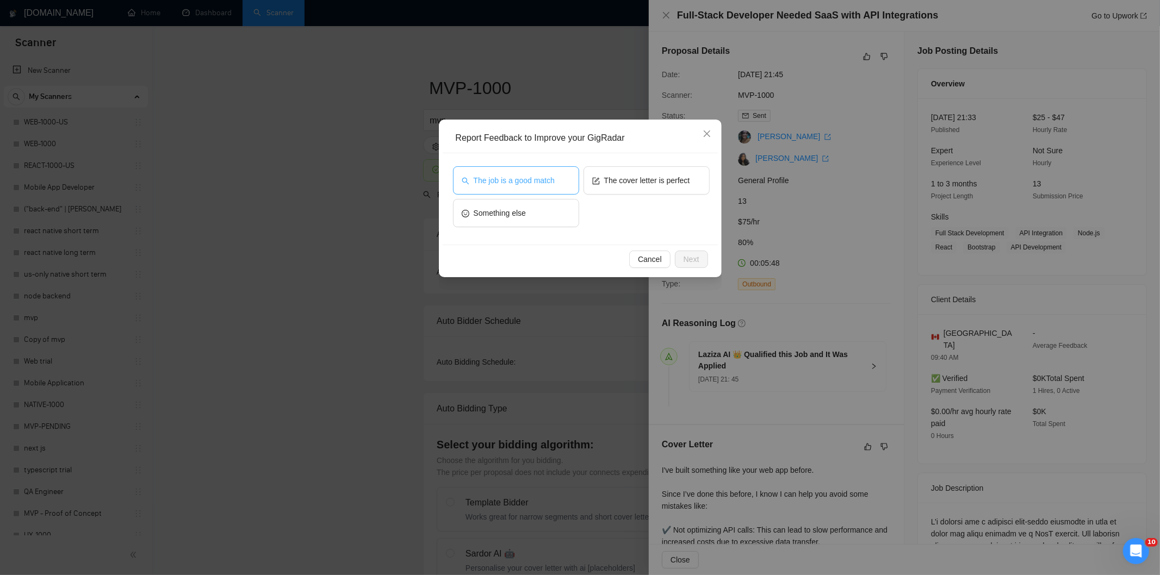
click at [552, 187] on button "The job is a good match" at bounding box center [516, 180] width 126 height 28
click at [692, 261] on span "Next" at bounding box center [692, 259] width 16 height 12
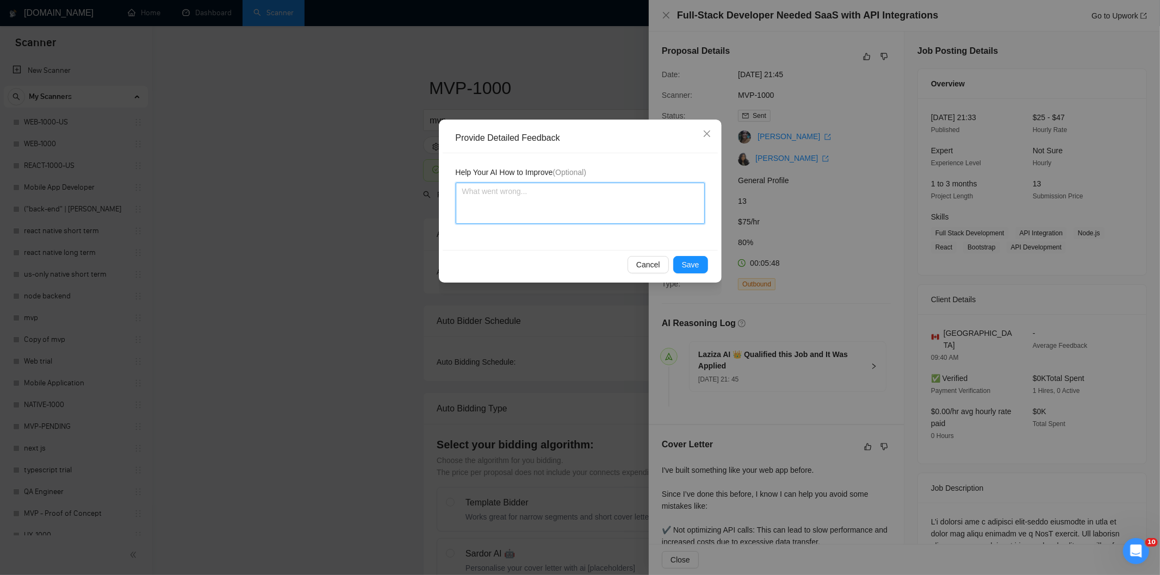
click at [580, 201] on textarea at bounding box center [580, 203] width 249 height 41
paste textarea "Good fit — the project is greenfield (no existing code), welcomes agencies, use…"
type textarea "Good fit — the project is greenfield (no existing code), welcomes agencies, use…"
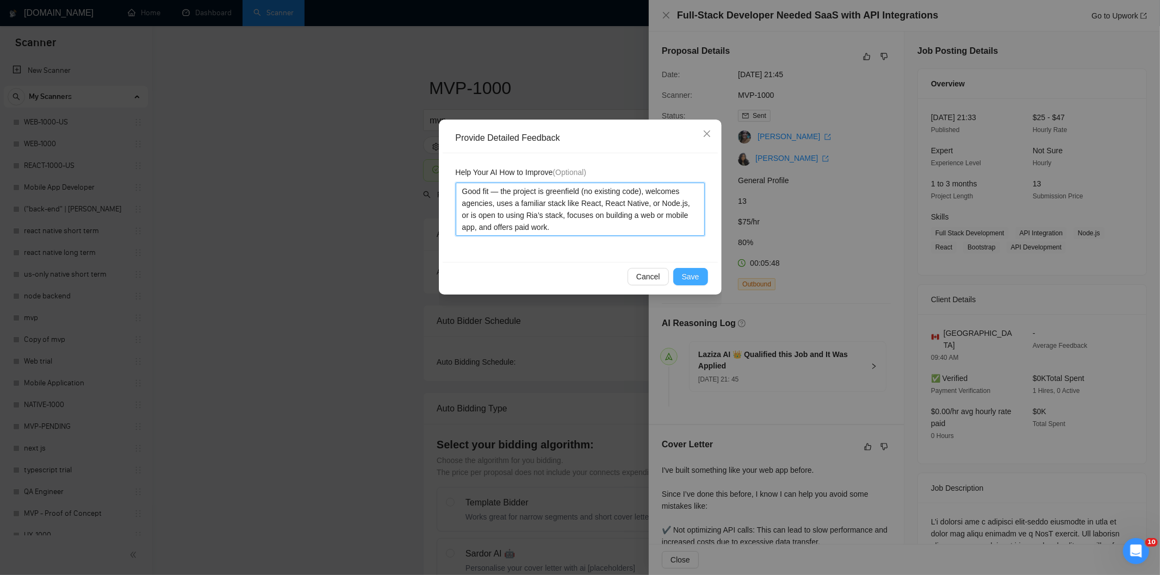
type textarea "Good fit — the project is greenfield (no existing code), welcomes agencies, use…"
click at [685, 274] on span "Save" at bounding box center [690, 277] width 17 height 12
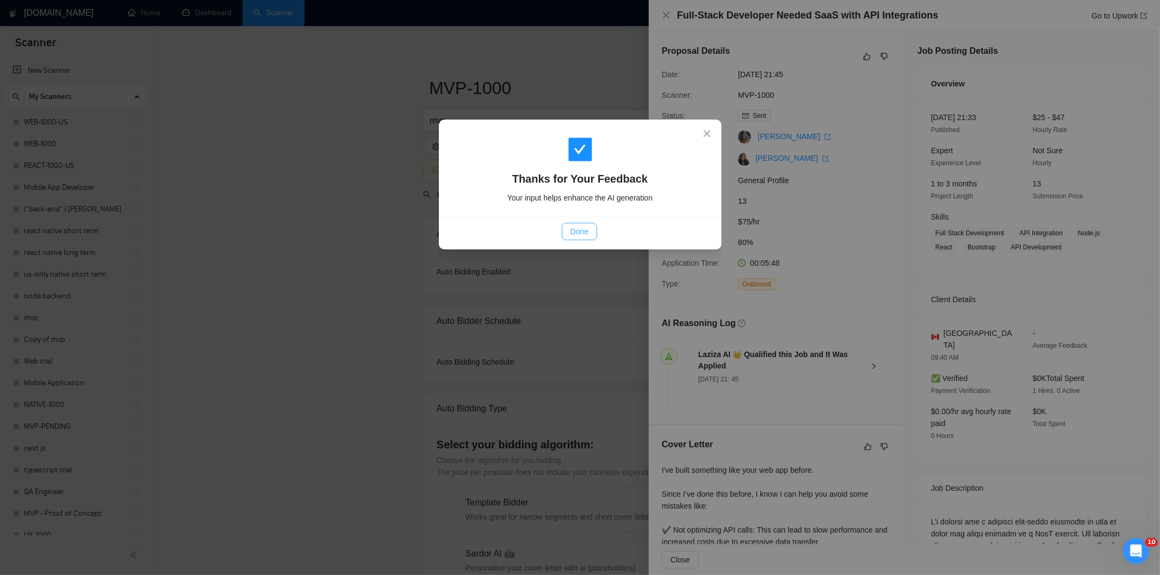
click at [580, 231] on span "Done" at bounding box center [580, 232] width 18 height 12
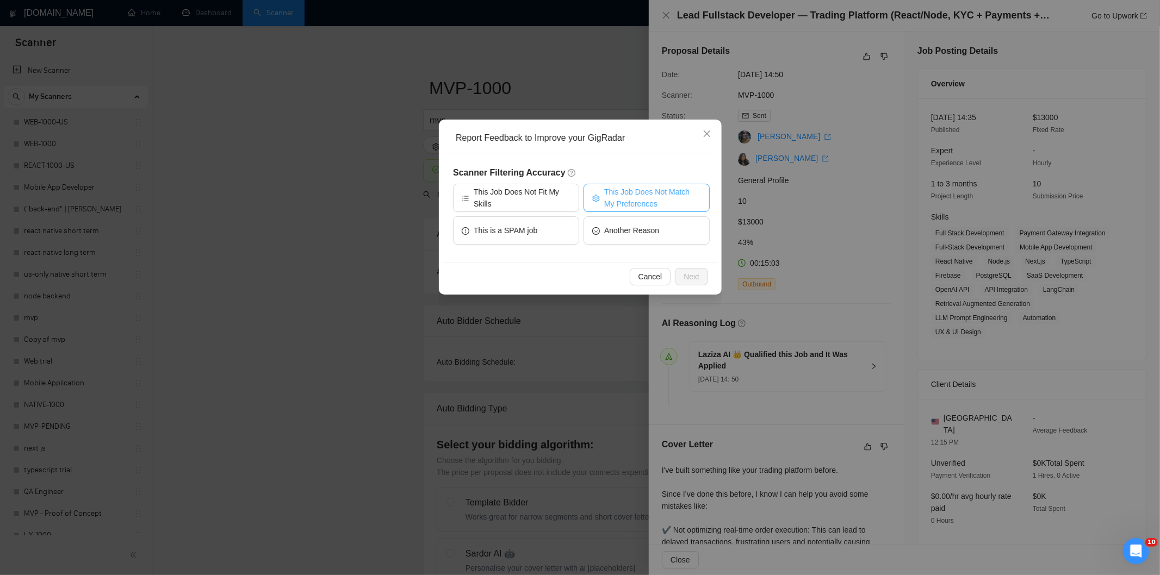
click at [620, 202] on span "This Job Does Not Match My Preferences" at bounding box center [652, 198] width 97 height 24
click at [687, 273] on span "Next" at bounding box center [692, 277] width 16 height 12
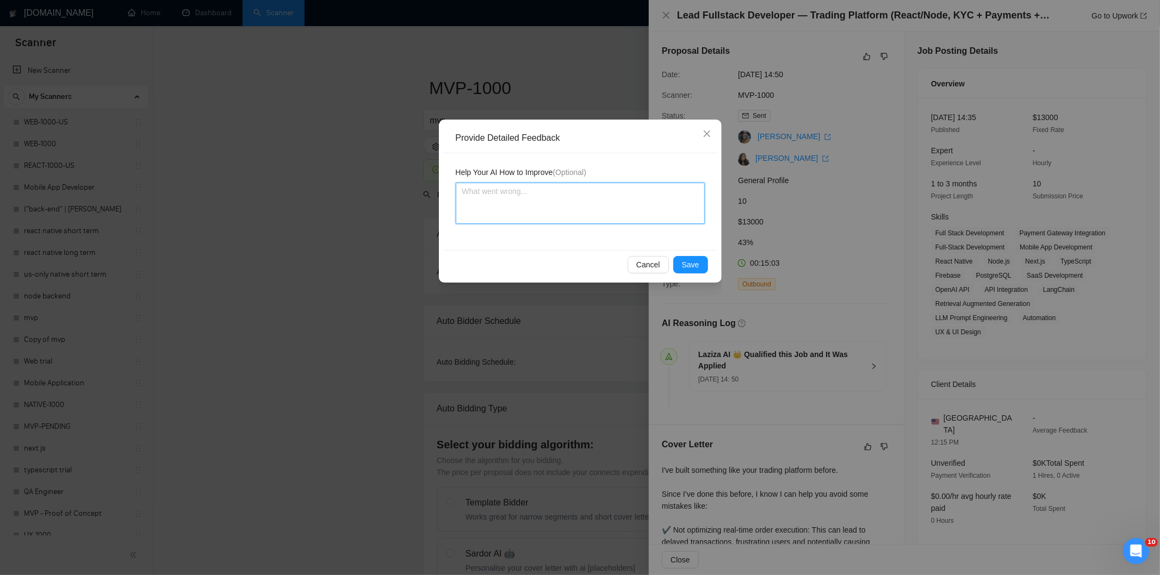
click at [599, 212] on textarea at bounding box center [580, 203] width 249 height 41
paste textarea "Not a fit — the job asks for unpaid work, offers equity, or has a small budget,…"
type textarea "Not a fit — the job asks for unpaid work, offers equity, or has a small budget,…"
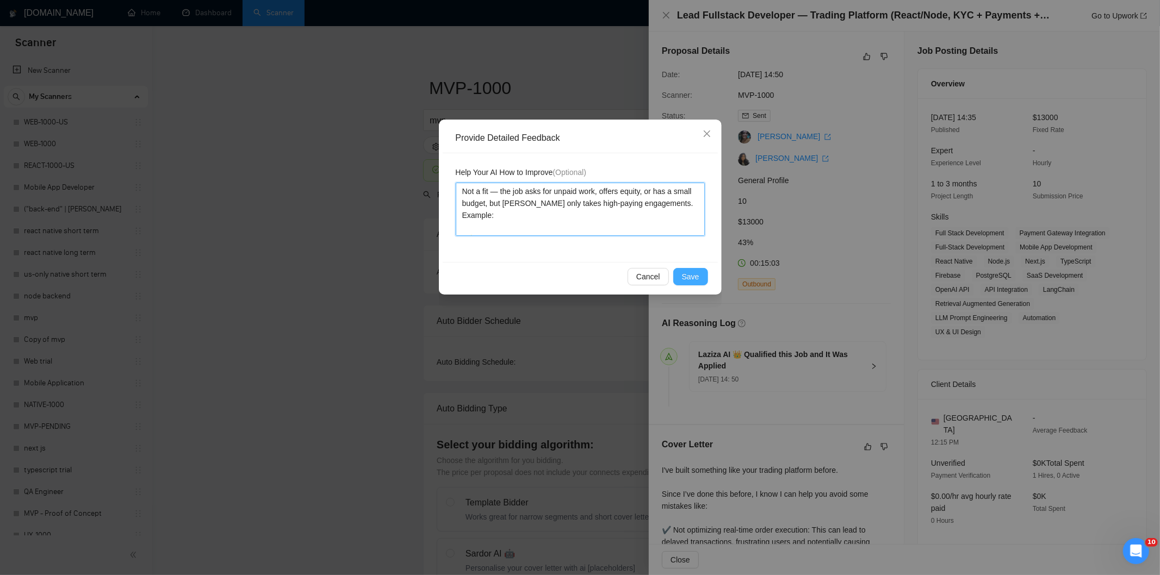
type textarea "Not a fit — the job asks for unpaid work, offers equity, or has a small budget,…"
click at [691, 275] on span "Save" at bounding box center [690, 277] width 17 height 12
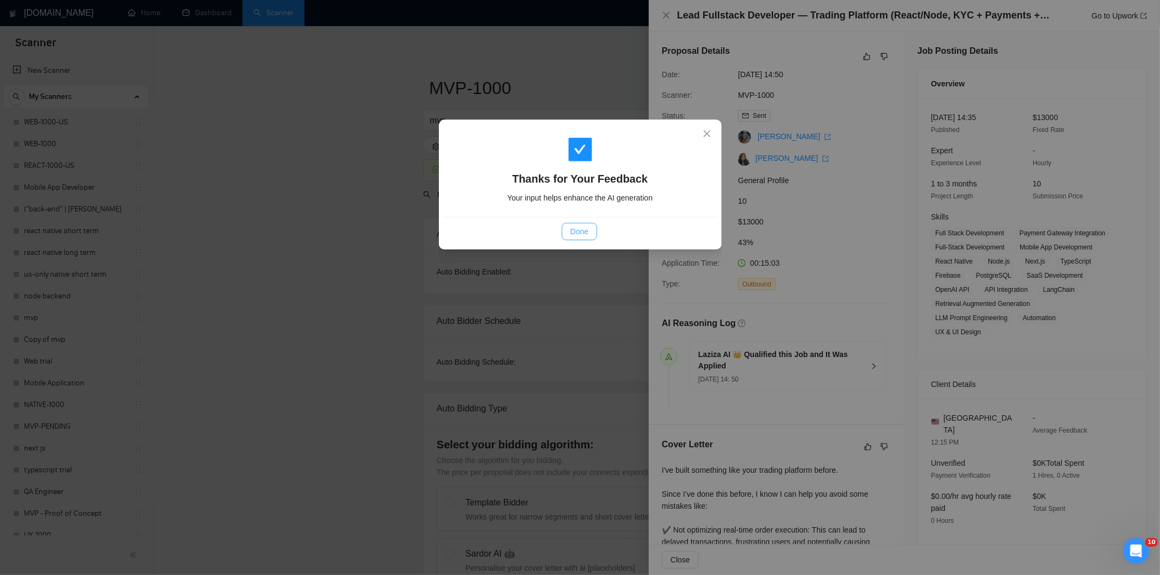
click at [577, 235] on span "Done" at bounding box center [580, 232] width 18 height 12
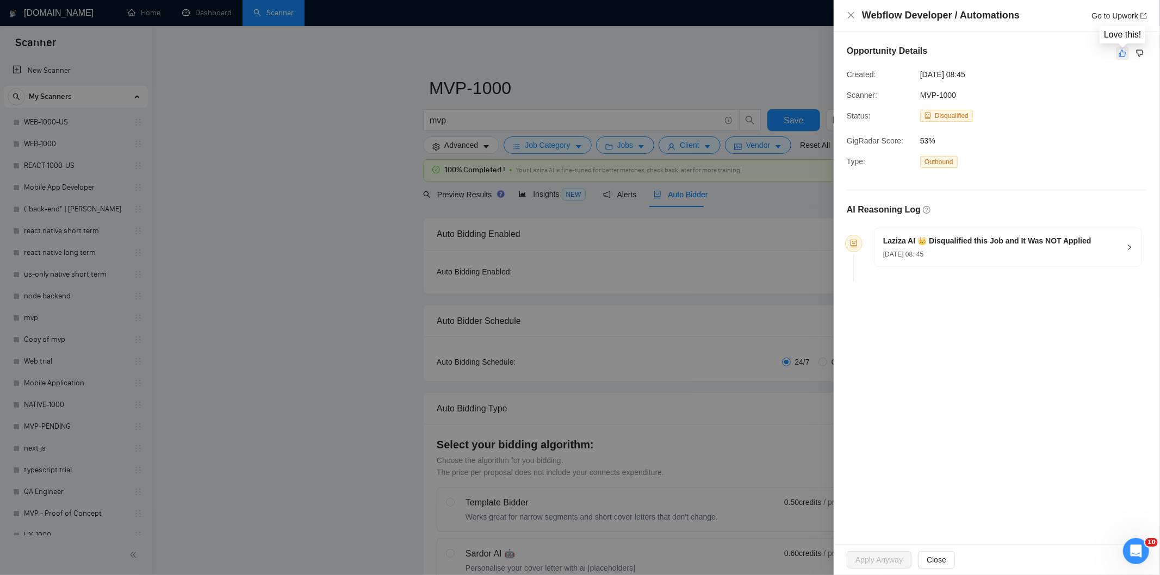
click at [1126, 55] on icon "like" at bounding box center [1123, 53] width 8 height 9
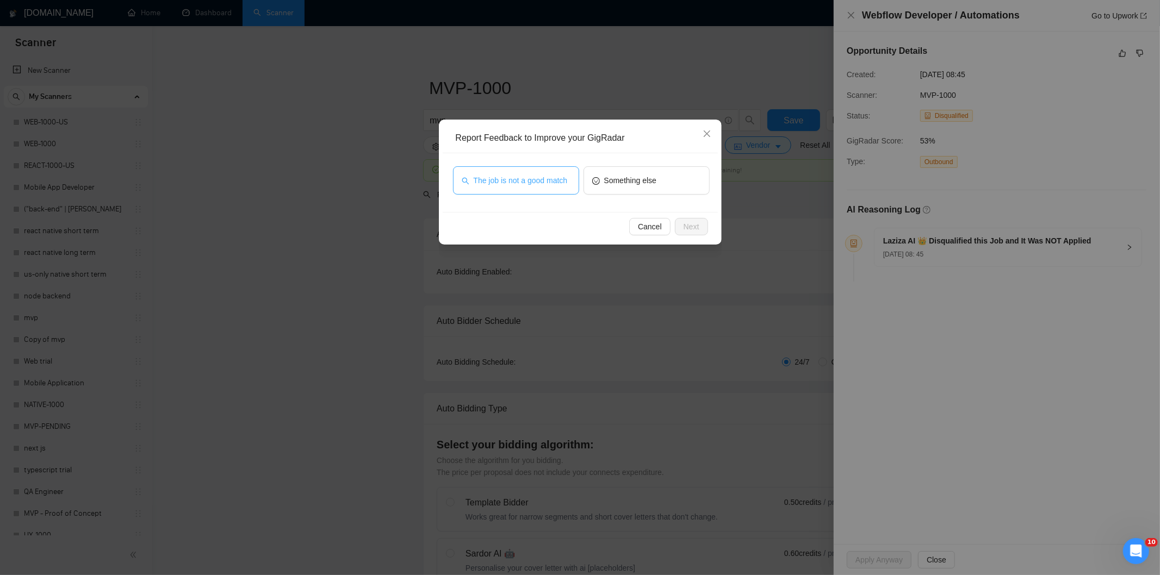
click at [538, 185] on span "The job is not a good match" at bounding box center [521, 181] width 94 height 12
click at [699, 231] on button "Next" at bounding box center [691, 226] width 33 height 17
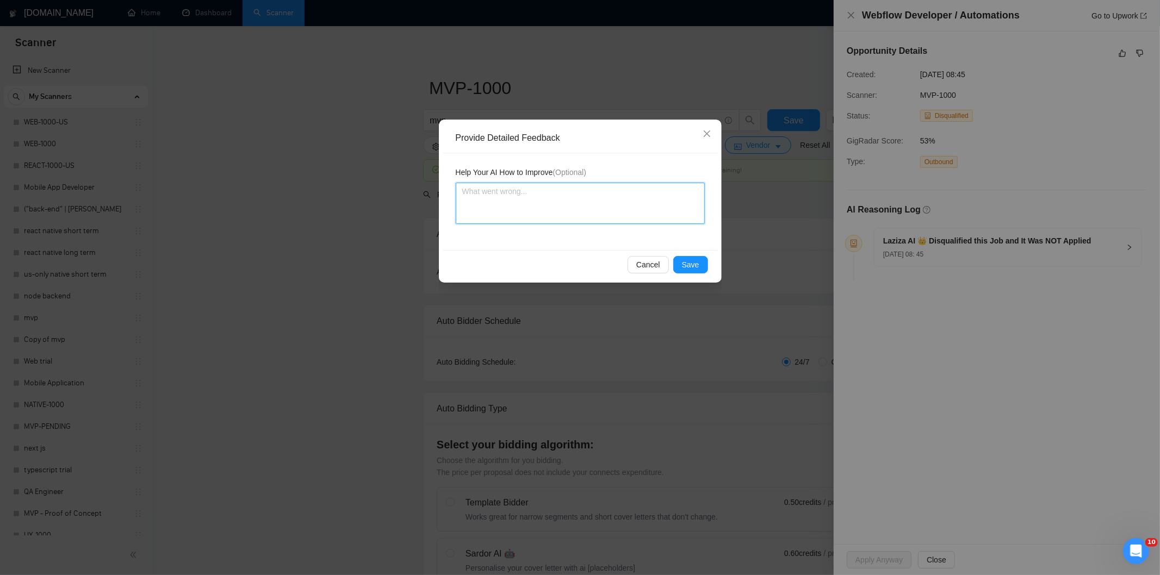
click at [610, 203] on textarea at bounding box center [580, 203] width 249 height 41
paste textarea "Not a fit — this project has been disqualified for other reasons. Example: "The…"
type textarea "Not a fit — this project has been disqualified for other reasons. Example: "The…"
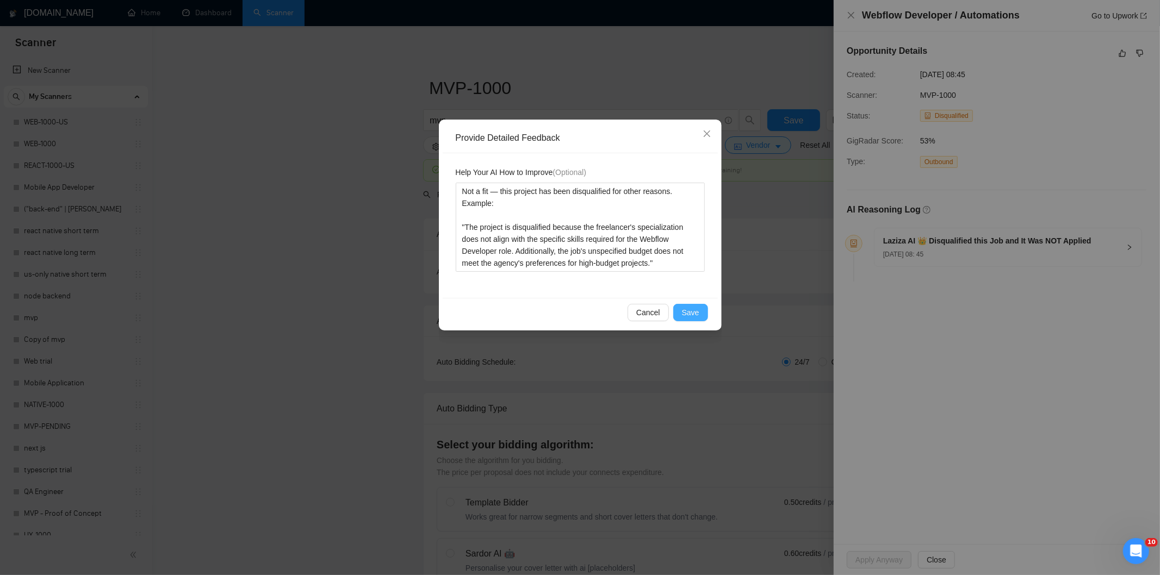
click at [697, 313] on span "Save" at bounding box center [690, 313] width 17 height 12
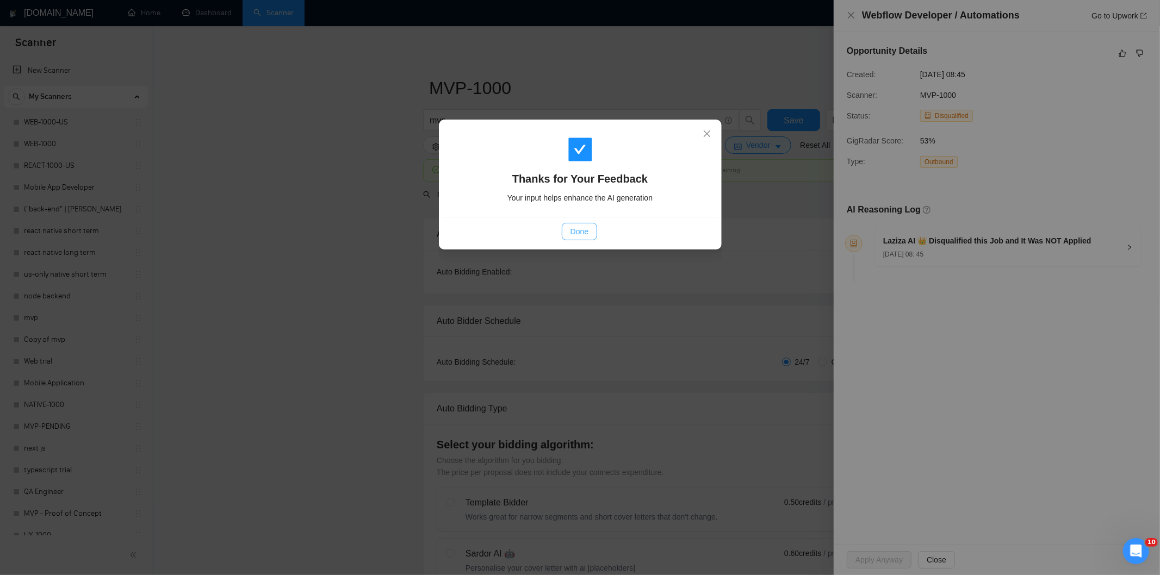
click at [591, 235] on button "Done" at bounding box center [579, 231] width 35 height 17
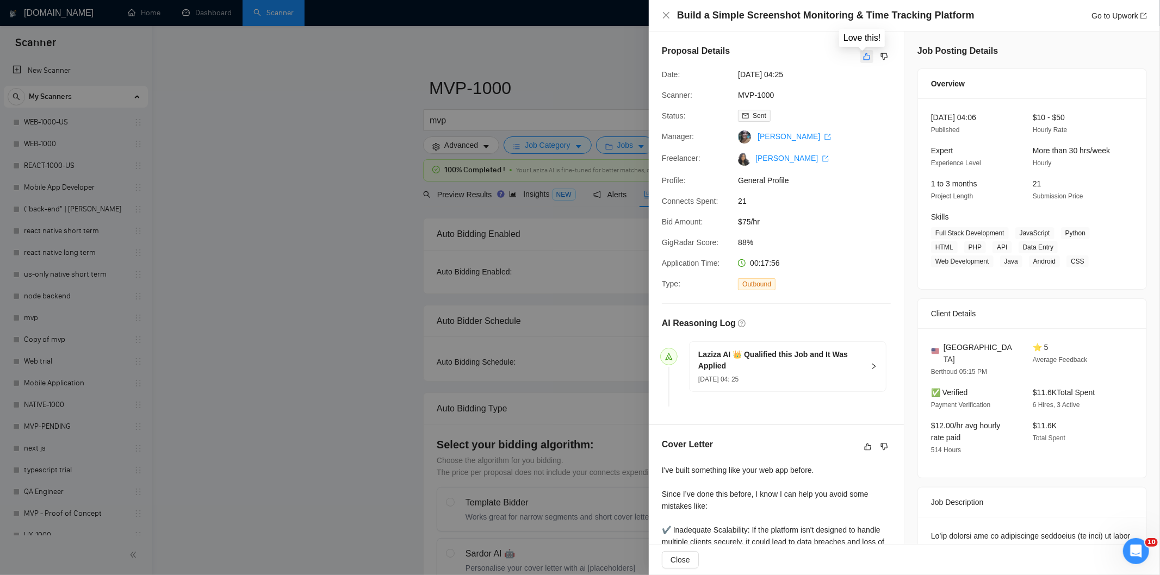
click at [863, 58] on icon "like" at bounding box center [867, 56] width 8 height 9
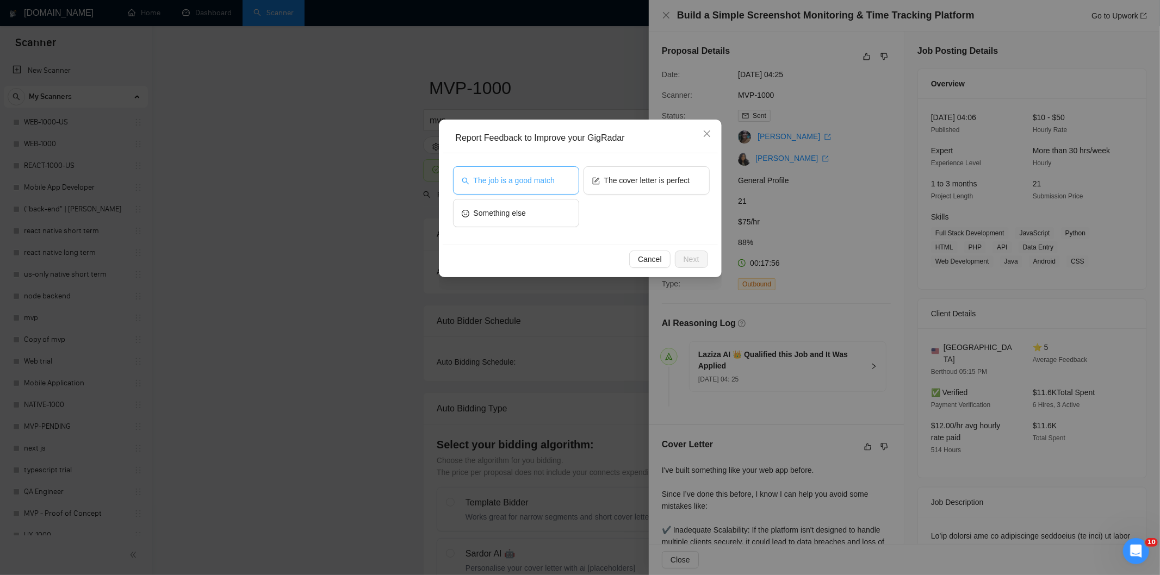
click at [507, 186] on span "The job is a good match" at bounding box center [514, 181] width 81 height 12
click at [689, 263] on span "Next" at bounding box center [692, 259] width 16 height 12
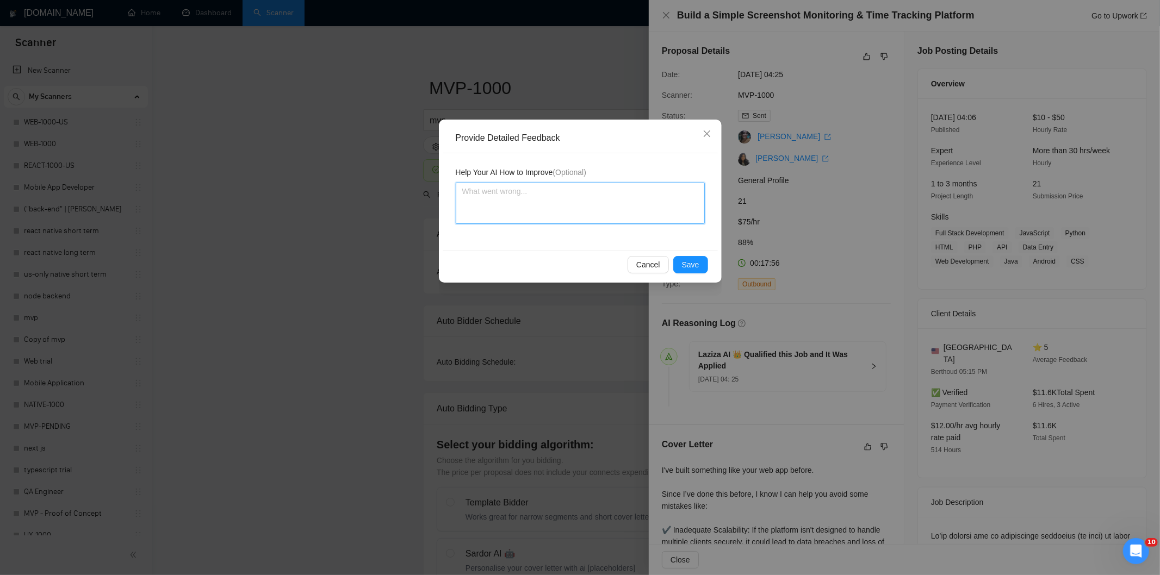
click at [623, 215] on textarea at bounding box center [580, 203] width 249 height 41
paste textarea "Good fit — the project is greenfield (no existing code), welcomes agencies, use…"
type textarea "Good fit — the project is greenfield (no existing code), welcomes agencies, use…"
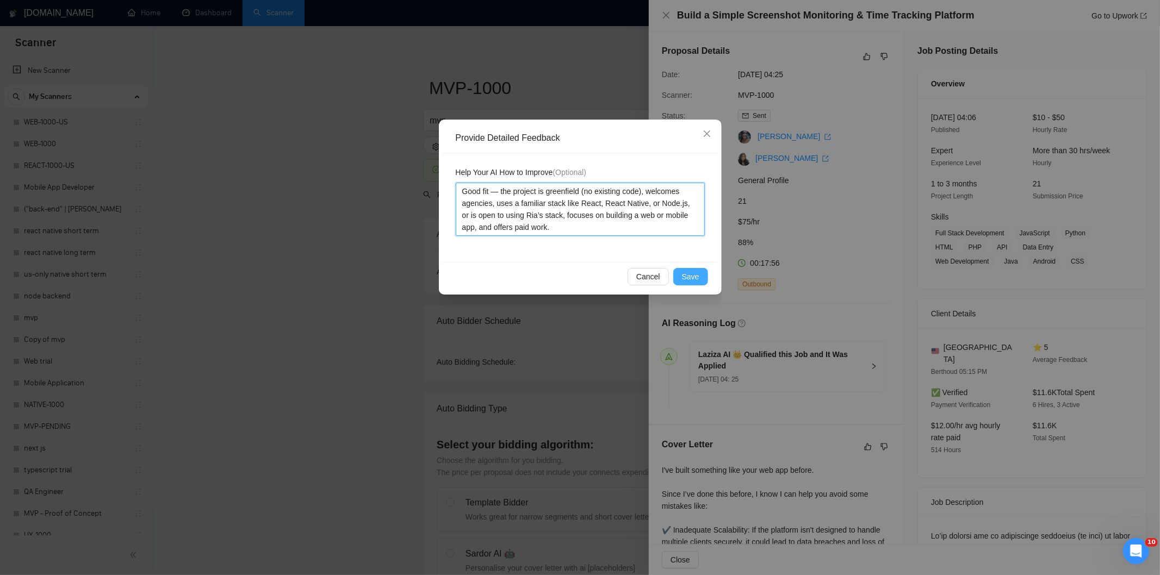
type textarea "Good fit — the project is greenfield (no existing code), welcomes agencies, use…"
drag, startPoint x: 695, startPoint y: 274, endPoint x: 622, endPoint y: 256, distance: 75.1
click at [694, 274] on span "Save" at bounding box center [690, 277] width 17 height 12
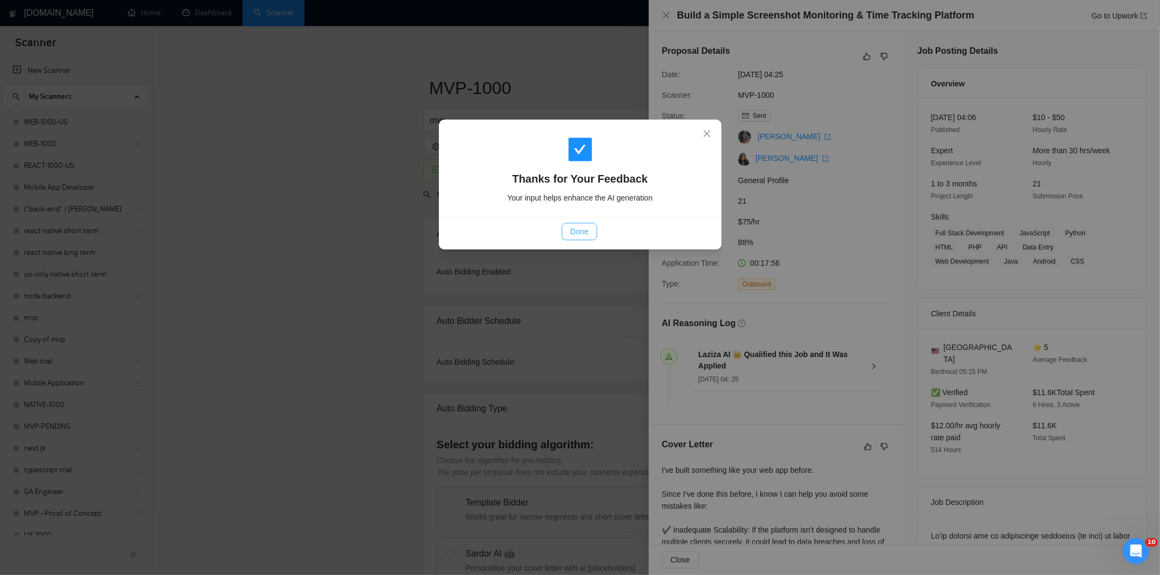
click at [588, 224] on button "Done" at bounding box center [579, 231] width 35 height 17
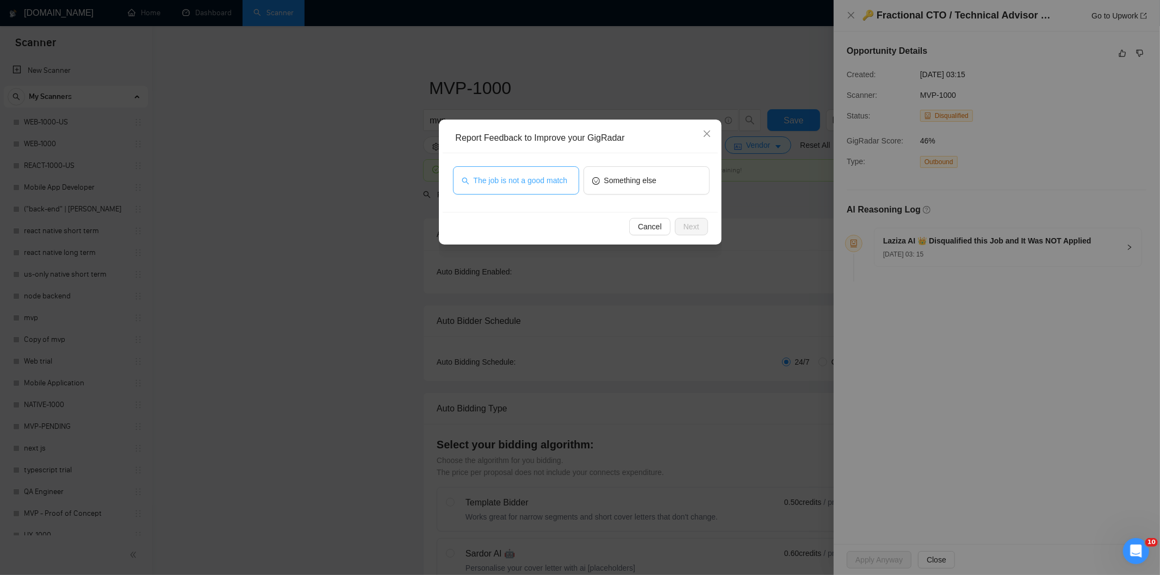
click at [550, 180] on span "The job is not a good match" at bounding box center [521, 181] width 94 height 12
click at [687, 221] on span "Next" at bounding box center [692, 227] width 16 height 12
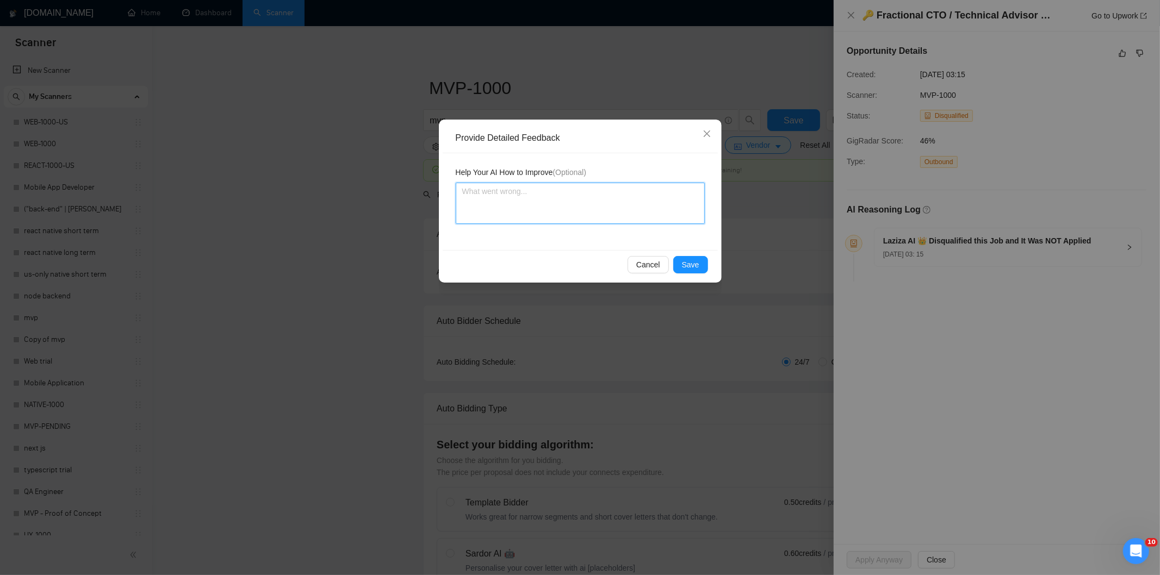
click at [555, 194] on textarea at bounding box center [580, 203] width 249 height 41
paste textarea "Not a fit — this project has been disqualified for other reasons. Example: "The…"
type textarea "Not a fit — this project has been disqualified for other reasons. Example: "The…"
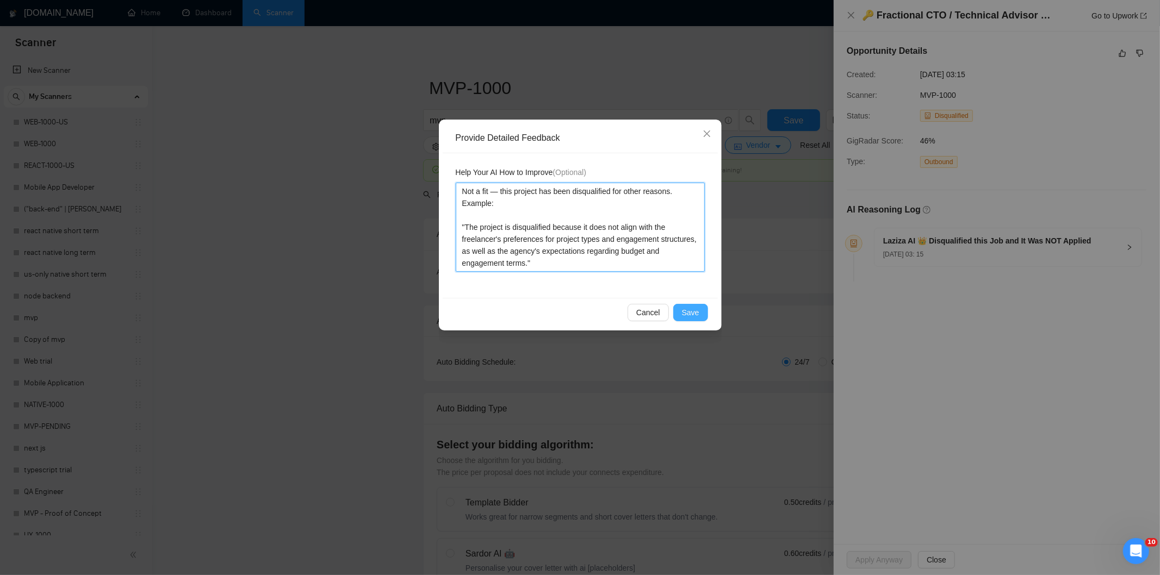
type textarea "Not a fit — this project has been disqualified for other reasons. Example: "The…"
click at [696, 311] on span "Save" at bounding box center [690, 313] width 17 height 12
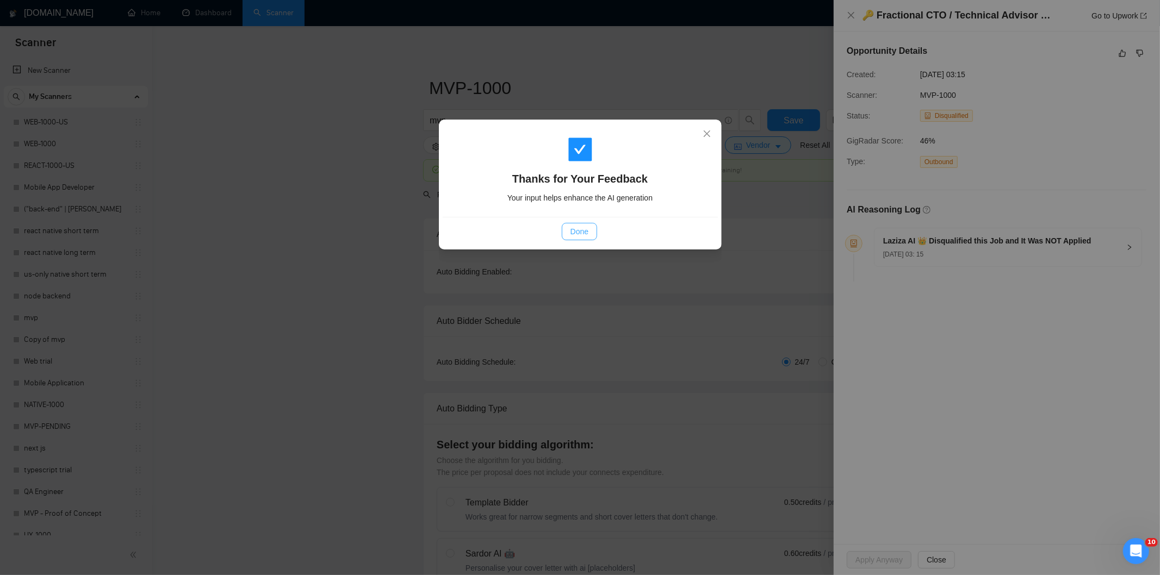
click at [574, 231] on span "Done" at bounding box center [580, 232] width 18 height 12
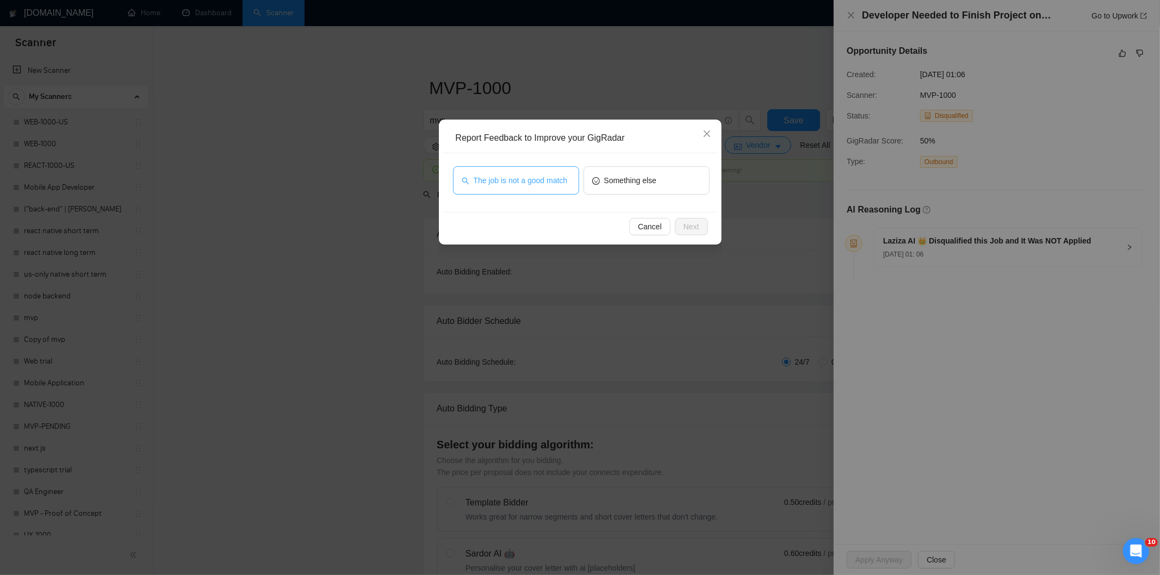
click at [536, 181] on span "The job is not a good match" at bounding box center [521, 181] width 94 height 12
click at [704, 225] on button "Next" at bounding box center [691, 226] width 33 height 17
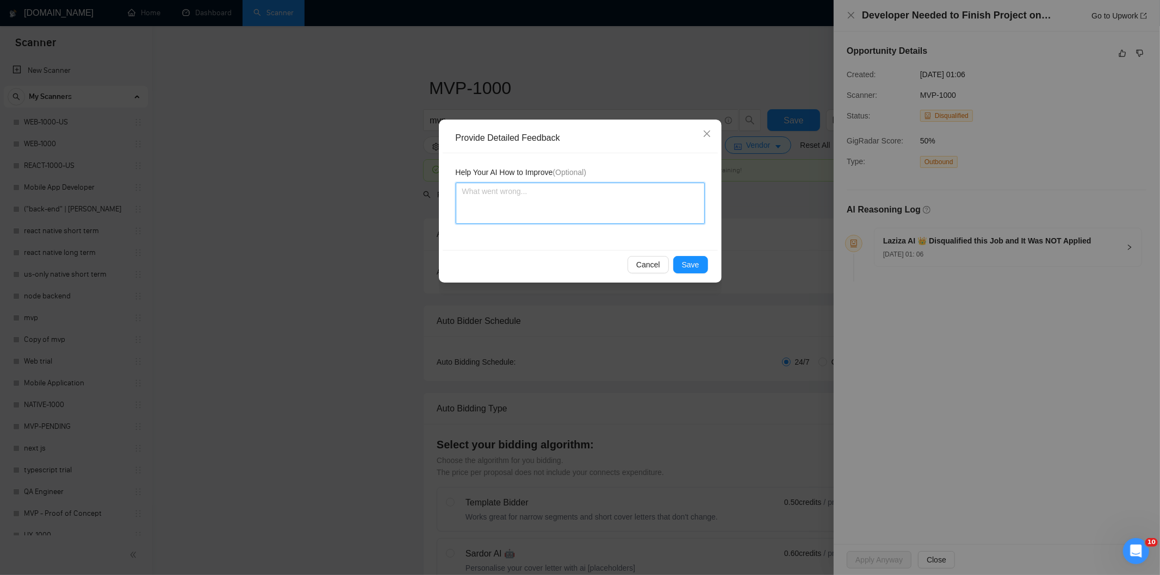
click at [596, 200] on textarea at bounding box center [580, 203] width 249 height 41
paste textarea "Not a fit — this project has been disqualified for other reasons. Example: "The…"
type textarea "Not a fit — this project has been disqualified for other reasons. Example: "The…"
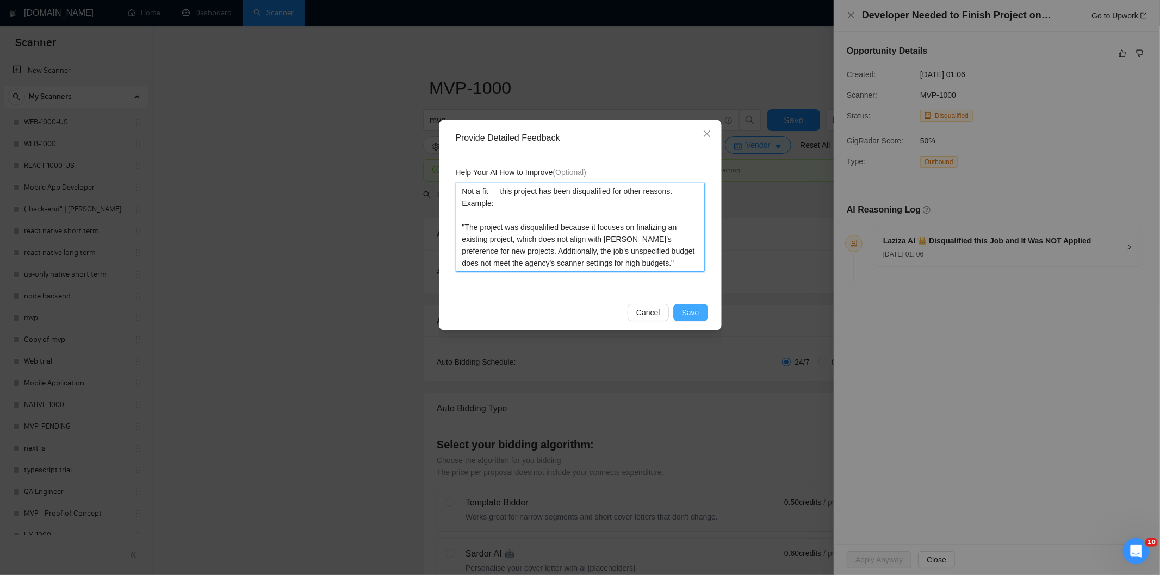
type textarea "Not a fit — this project has been disqualified for other reasons. Example: "The…"
click at [691, 315] on span "Save" at bounding box center [690, 313] width 17 height 12
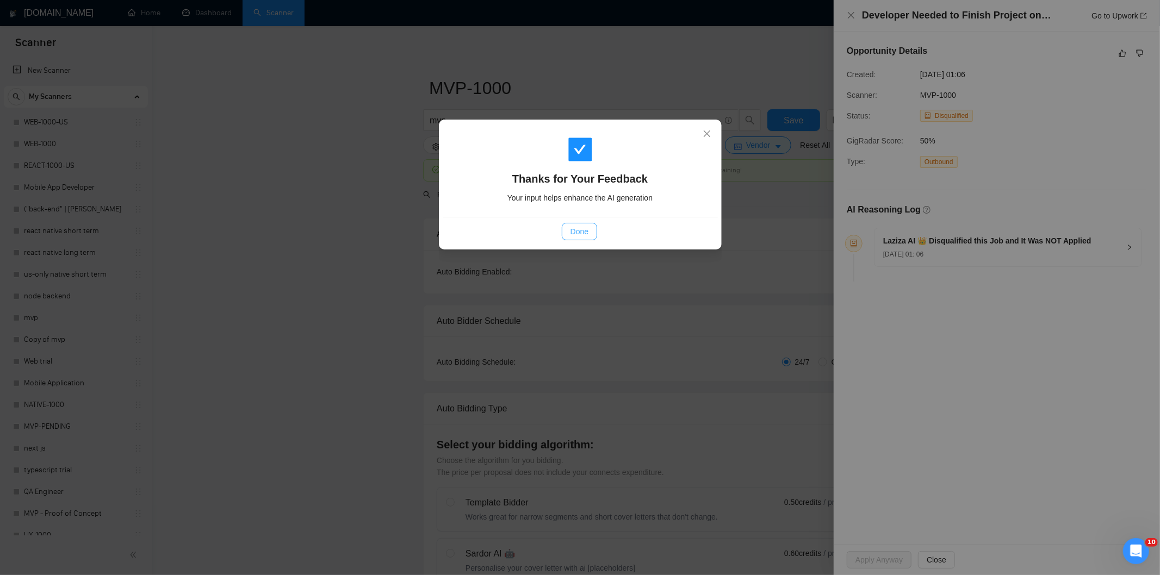
click at [578, 231] on span "Done" at bounding box center [580, 232] width 18 height 12
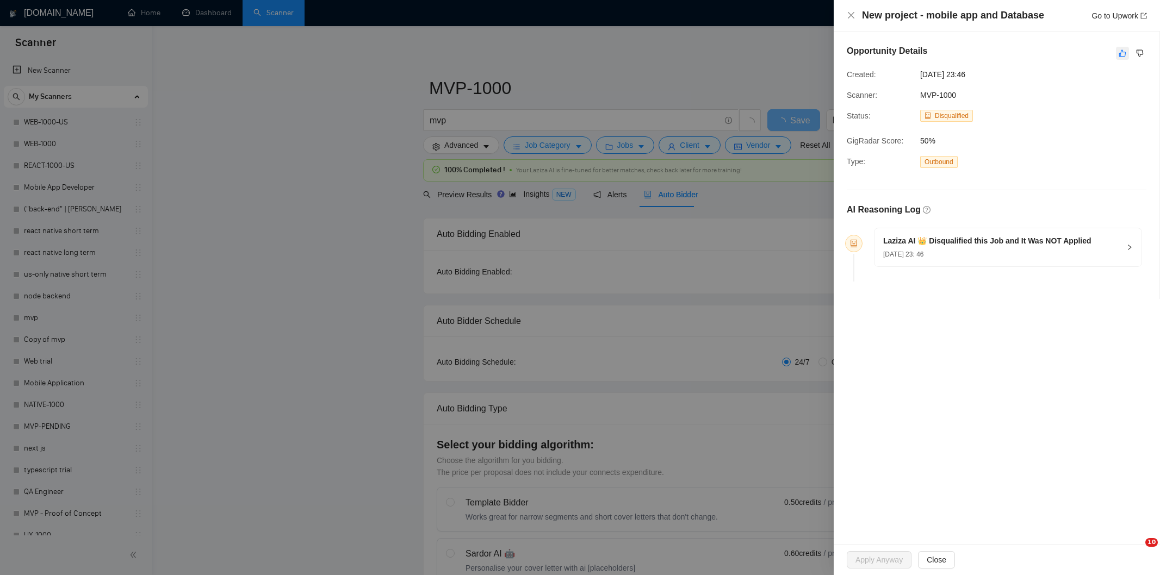
click at [1125, 55] on icon "like" at bounding box center [1122, 53] width 7 height 7
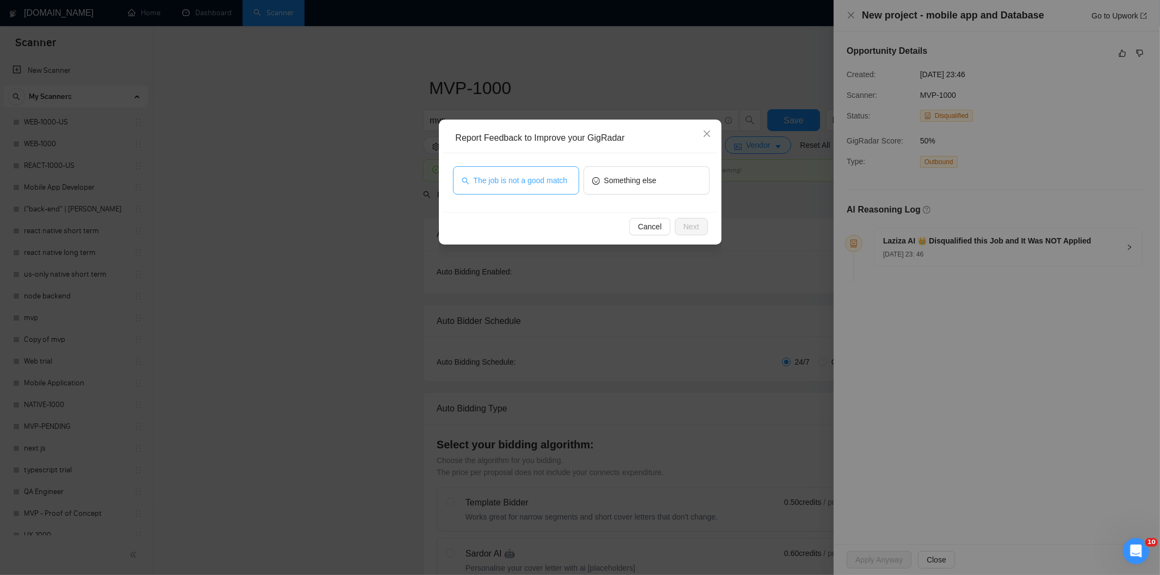
click at [555, 185] on span "The job is not a good match" at bounding box center [521, 181] width 94 height 12
click at [691, 227] on span "Next" at bounding box center [692, 227] width 16 height 12
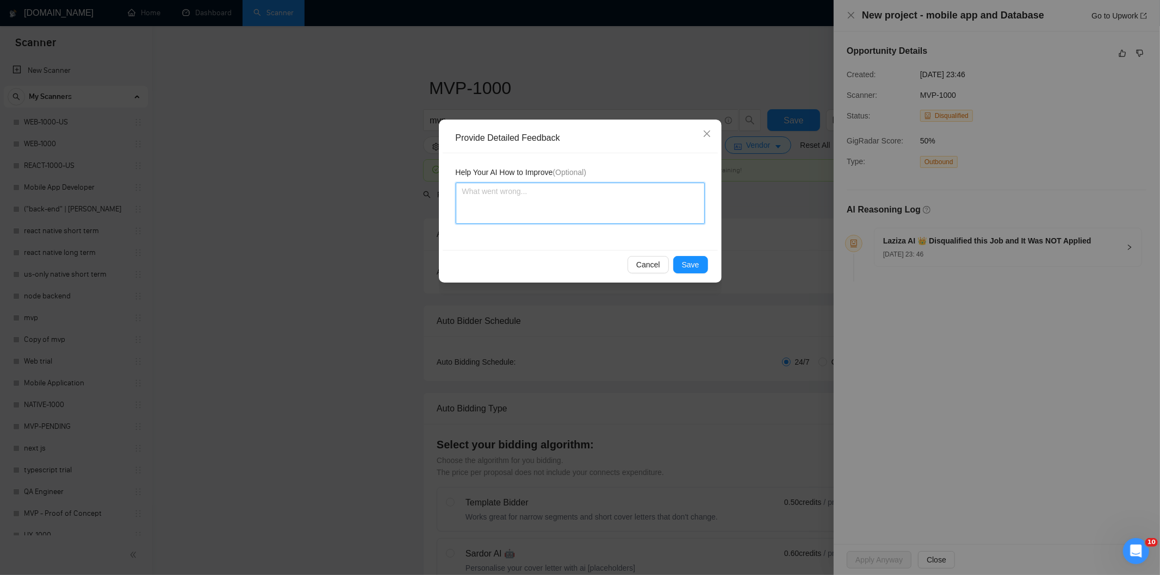
click at [639, 188] on textarea at bounding box center [580, 203] width 249 height 41
paste textarea "Not a fit — this project has been disqualified for other reasons. Example: "The…"
type textarea "Not a fit — this project has been disqualified for other reasons. Example: "The…"
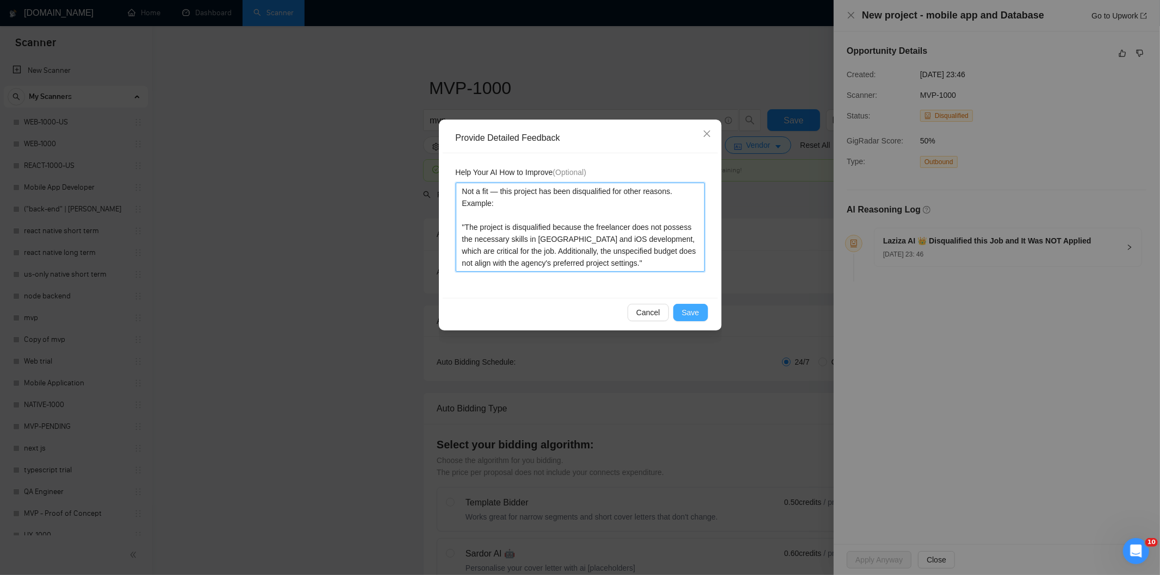
type textarea "Not a fit — this project has been disqualified for other reasons. Example: "The…"
click at [694, 314] on span "Save" at bounding box center [690, 313] width 17 height 12
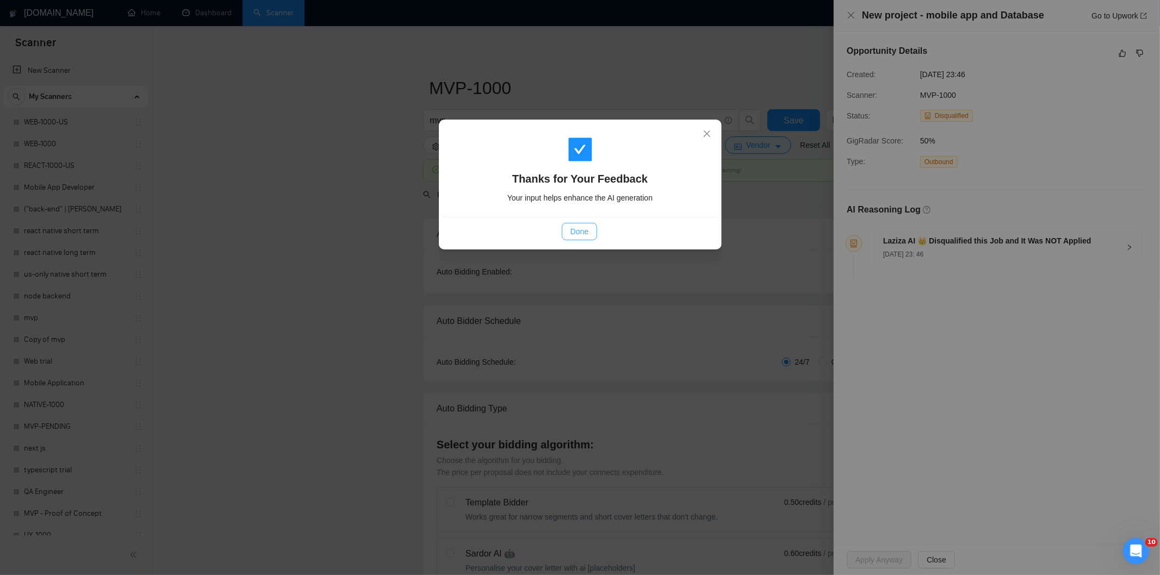
click at [583, 232] on span "Done" at bounding box center [580, 232] width 18 height 12
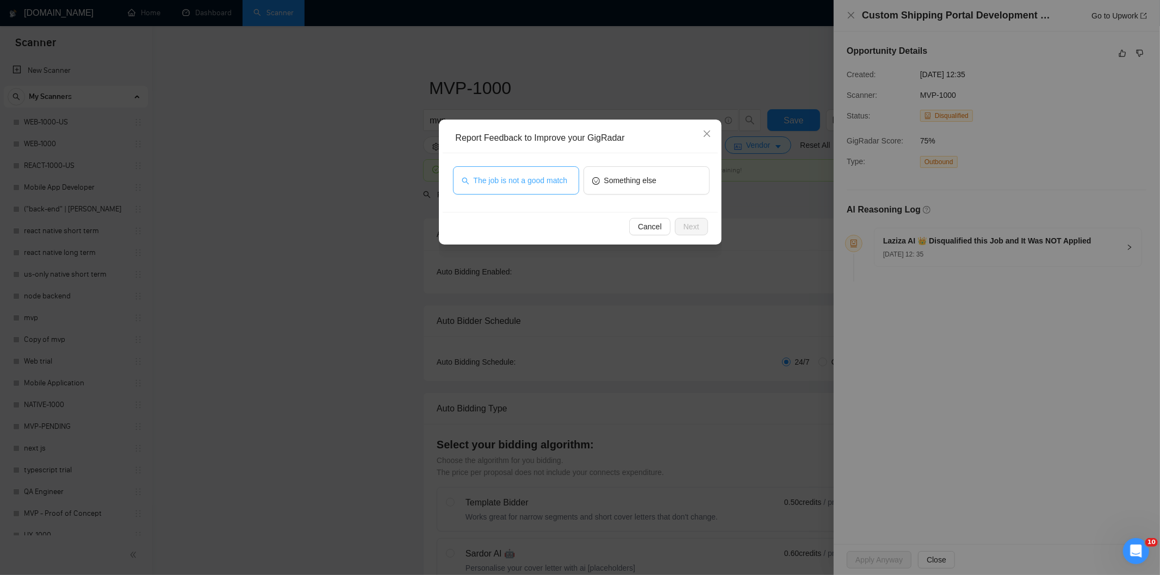
click at [550, 178] on span "The job is not a good match" at bounding box center [521, 181] width 94 height 12
click at [700, 223] on button "Next" at bounding box center [691, 226] width 33 height 17
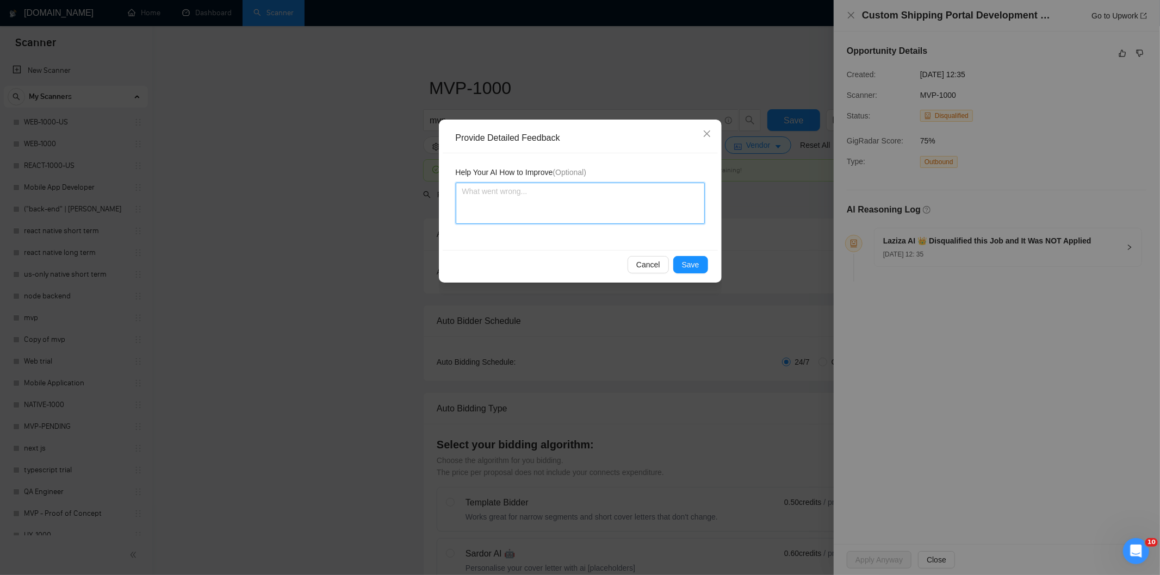
click at [669, 203] on textarea at bounding box center [580, 203] width 249 height 41
paste textarea "Not a fit — this project has been disqualified for other reasons. Example: "The…"
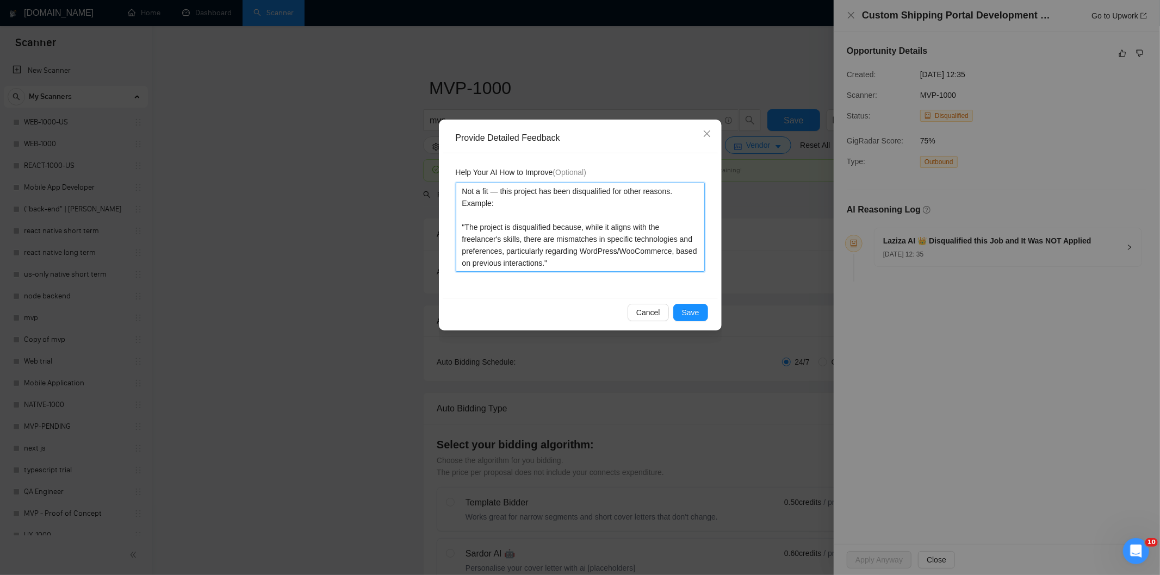
type textarea "Not a fit — this project has been disqualified for other reasons. Example: "The…"
click at [693, 305] on button "Save" at bounding box center [690, 312] width 35 height 17
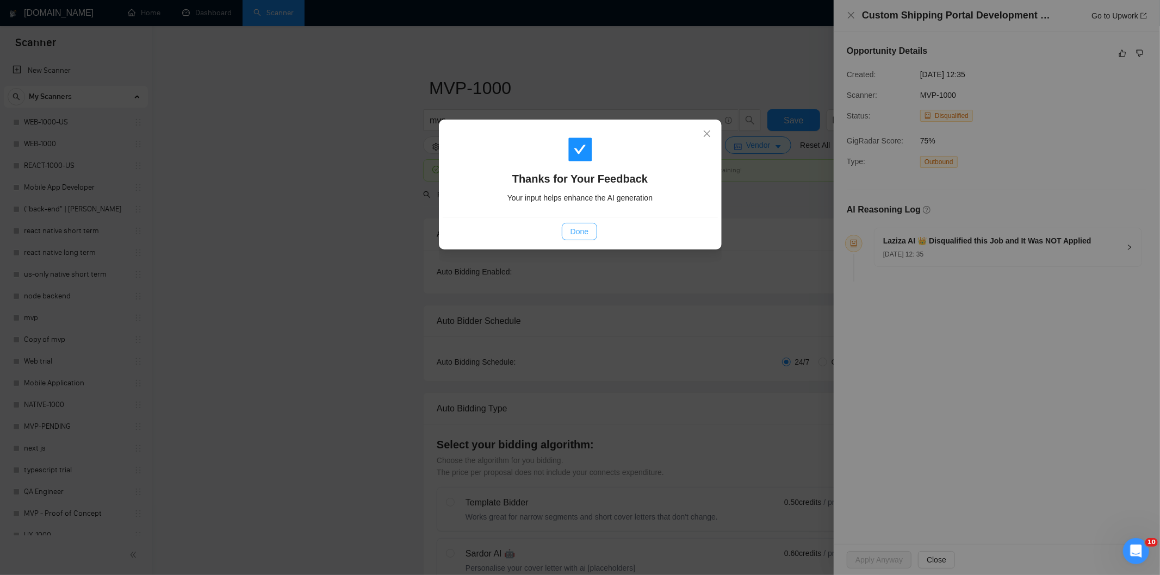
click at [584, 229] on span "Done" at bounding box center [580, 232] width 18 height 12
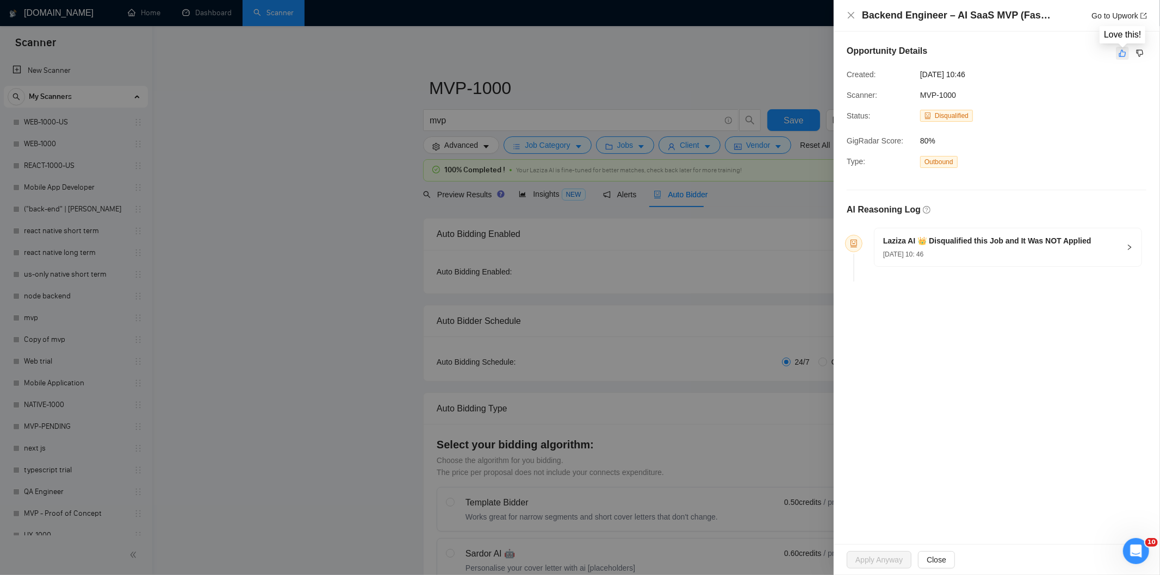
click at [1121, 53] on icon "like" at bounding box center [1122, 53] width 7 height 7
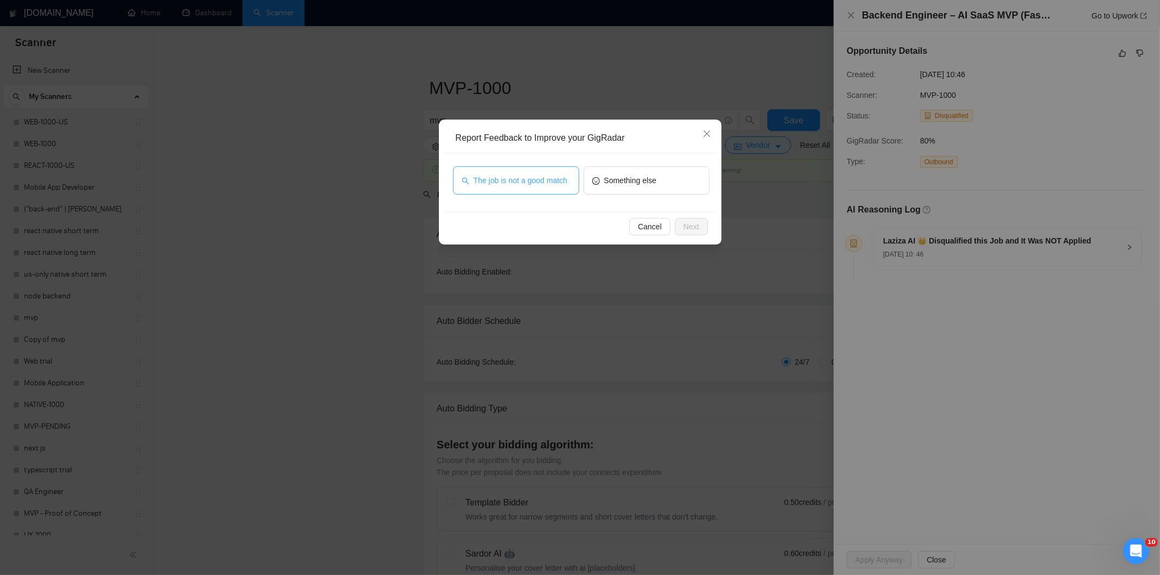
click at [523, 186] on span "The job is not a good match" at bounding box center [521, 181] width 94 height 12
click at [705, 231] on button "Next" at bounding box center [691, 226] width 33 height 17
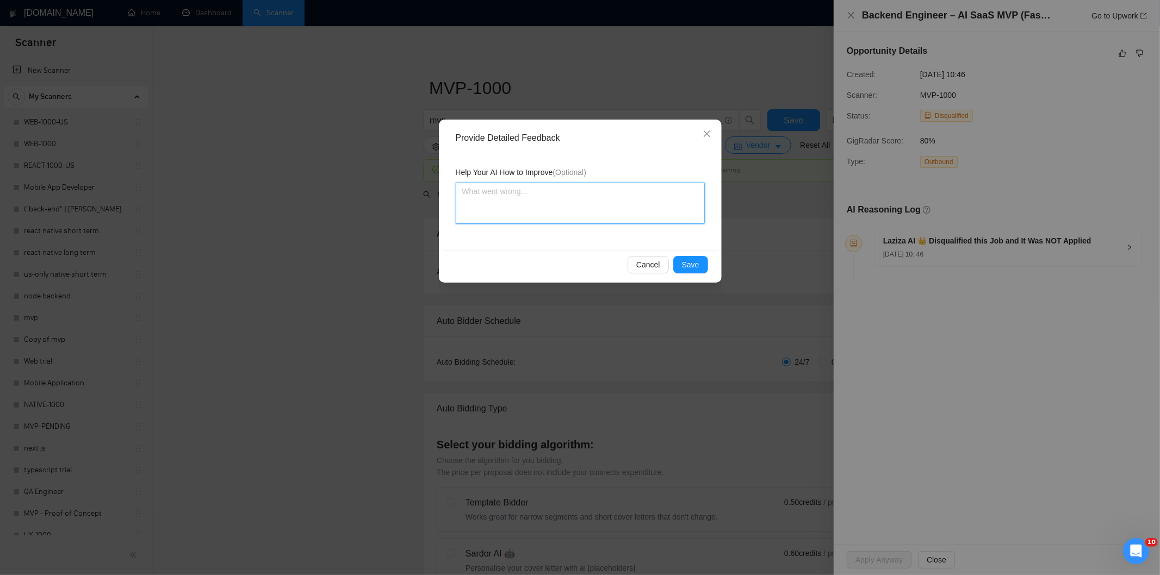
click at [586, 197] on textarea at bounding box center [580, 203] width 249 height 41
paste textarea "Not a fit — this project has been disqualified for other reasons. Example: "he …"
type textarea "Not a fit — this project has been disqualified for other reasons. Example: "he …"
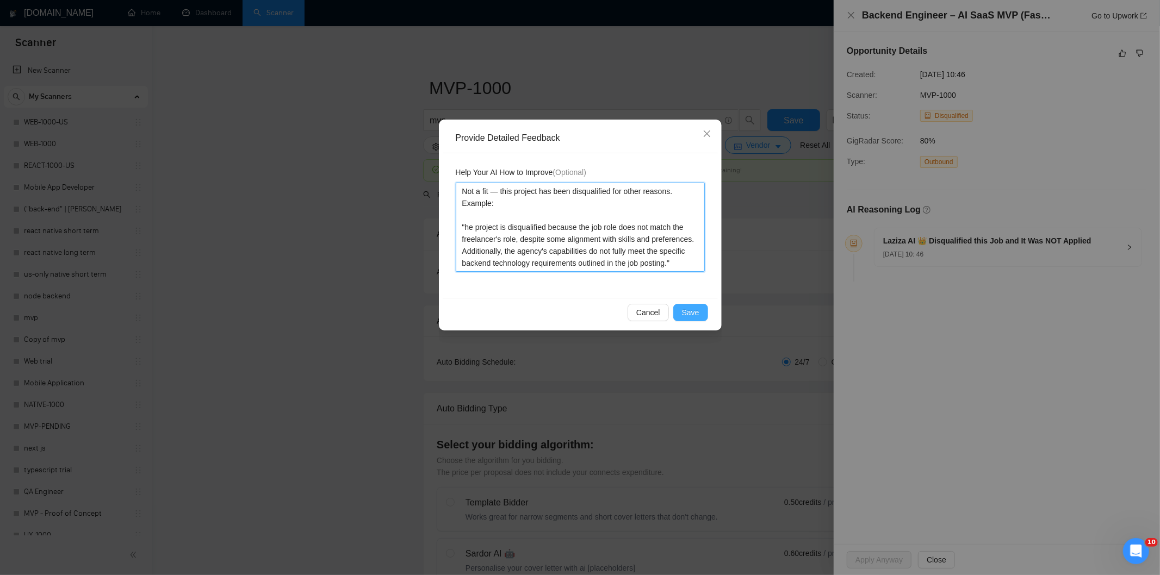
type textarea "Not a fit — this project has been disqualified for other reasons. Example: "he …"
click at [693, 306] on button "Save" at bounding box center [690, 312] width 35 height 17
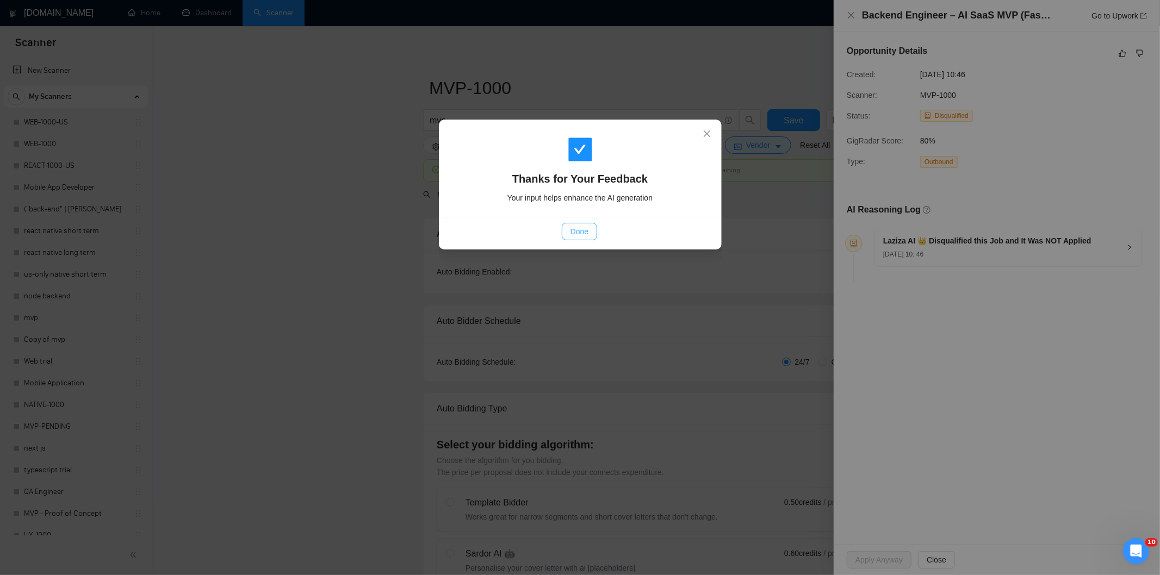
click at [585, 232] on span "Done" at bounding box center [580, 232] width 18 height 12
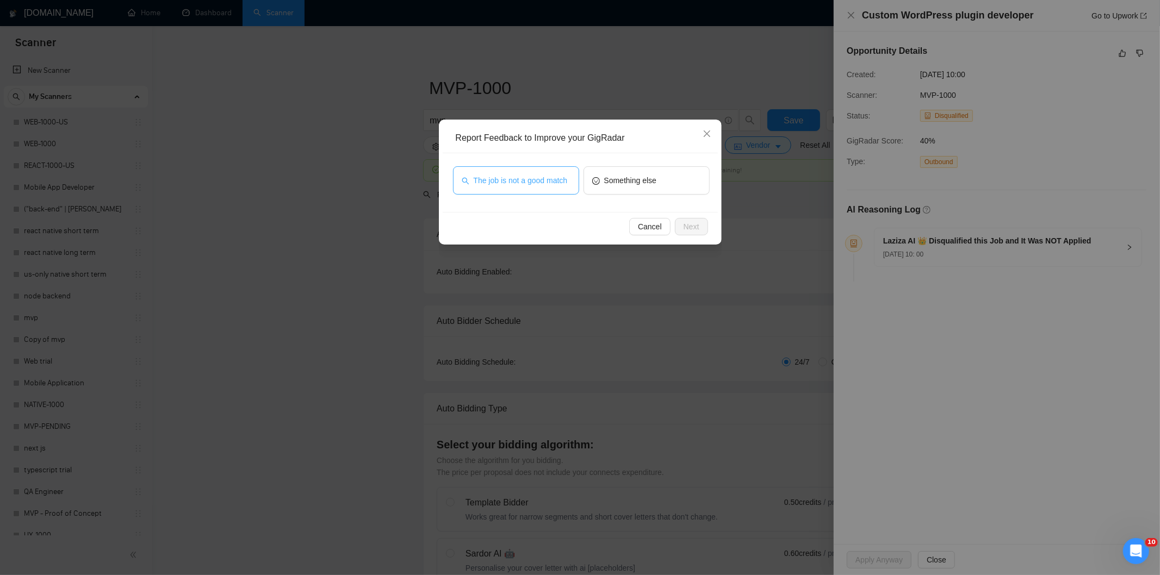
click at [547, 180] on span "The job is not a good match" at bounding box center [521, 181] width 94 height 12
click at [686, 225] on span "Next" at bounding box center [692, 227] width 16 height 12
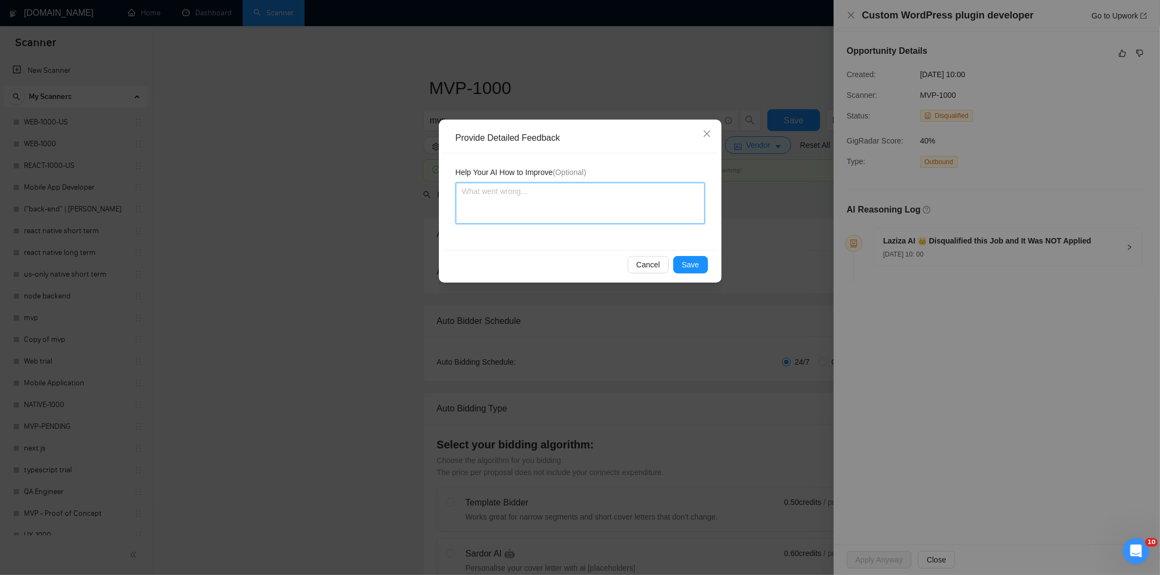
click at [618, 196] on textarea at bounding box center [580, 203] width 249 height 41
paste textarea "Not a fit — this project has been disqualified for other reasons. Example: "The…"
type textarea "Not a fit — this project has been disqualified for other reasons. Example: "The…"
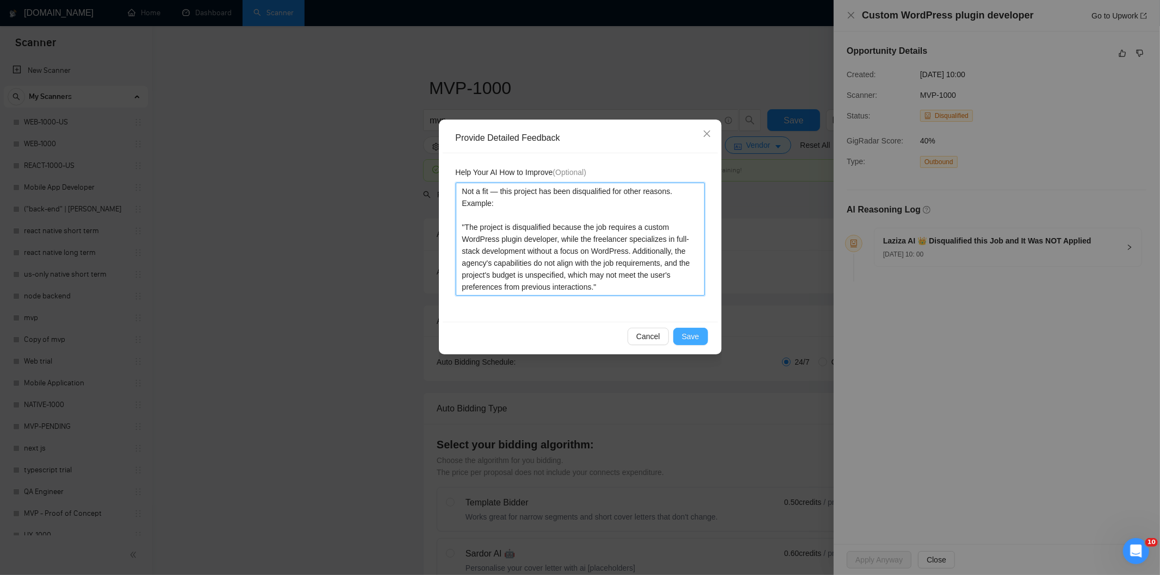
type textarea "Not a fit — this project has been disqualified for other reasons. Example: "The…"
click at [692, 340] on span "Save" at bounding box center [690, 337] width 17 height 12
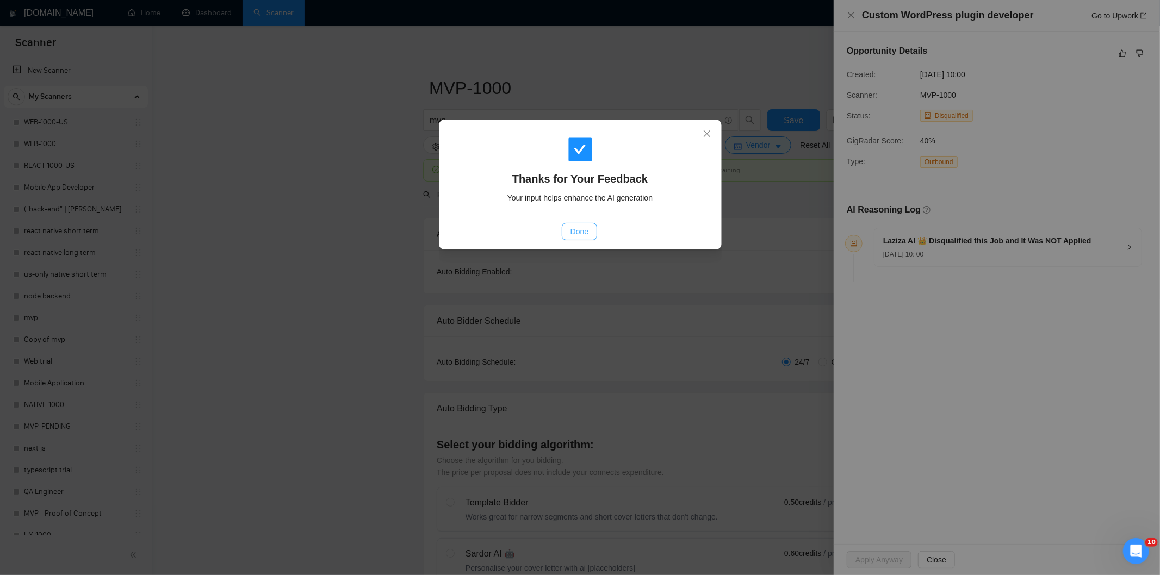
click at [586, 235] on span "Done" at bounding box center [580, 232] width 18 height 12
